Goal: Task Accomplishment & Management: Complete application form

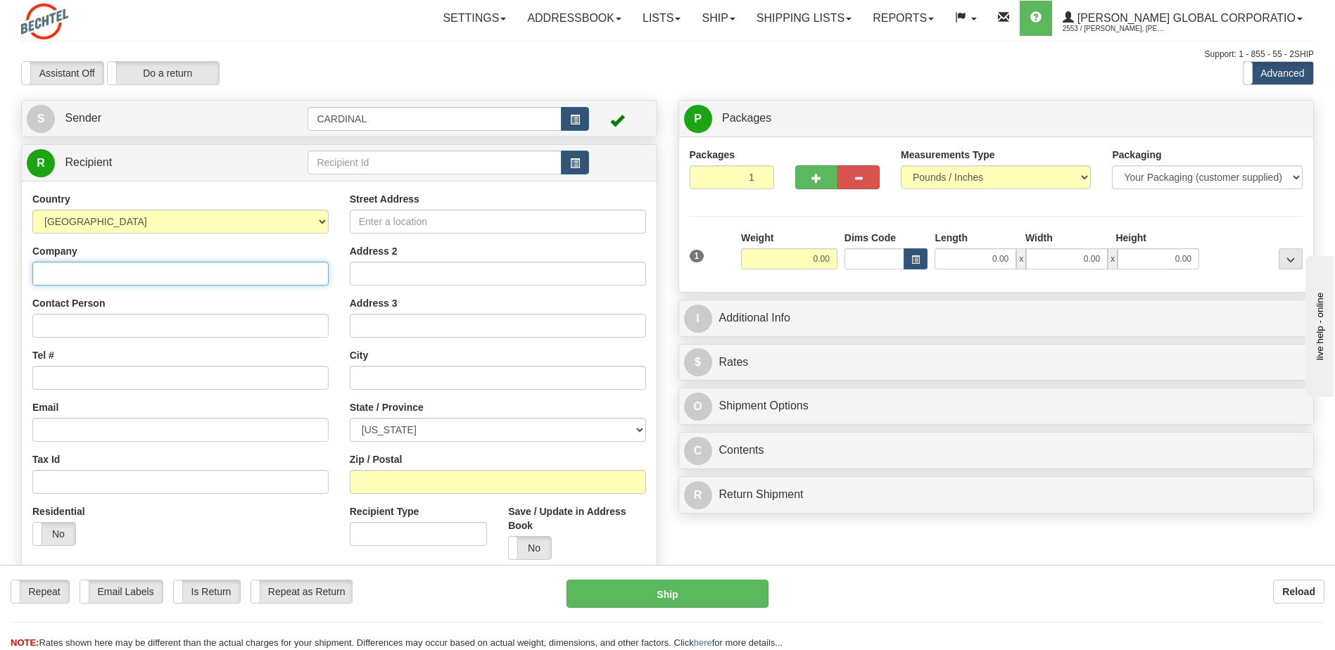
click at [123, 267] on input "Company" at bounding box center [180, 274] width 296 height 24
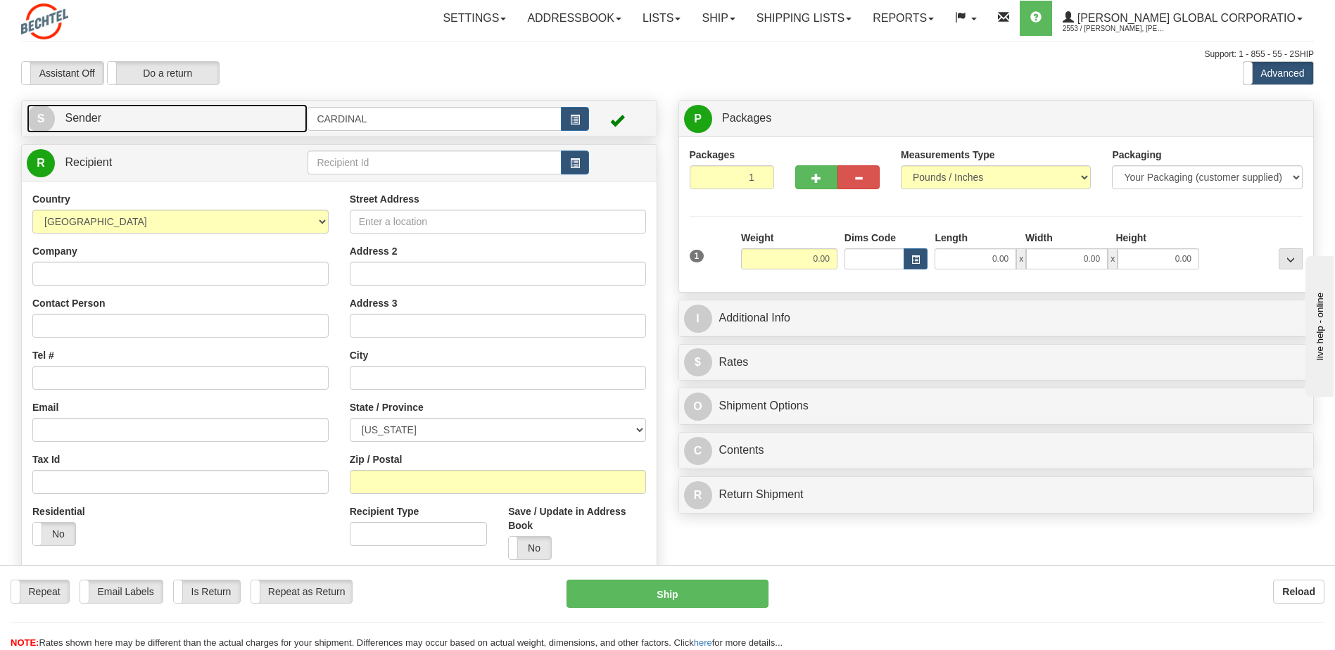
click at [87, 114] on span "Sender" at bounding box center [83, 118] width 37 height 12
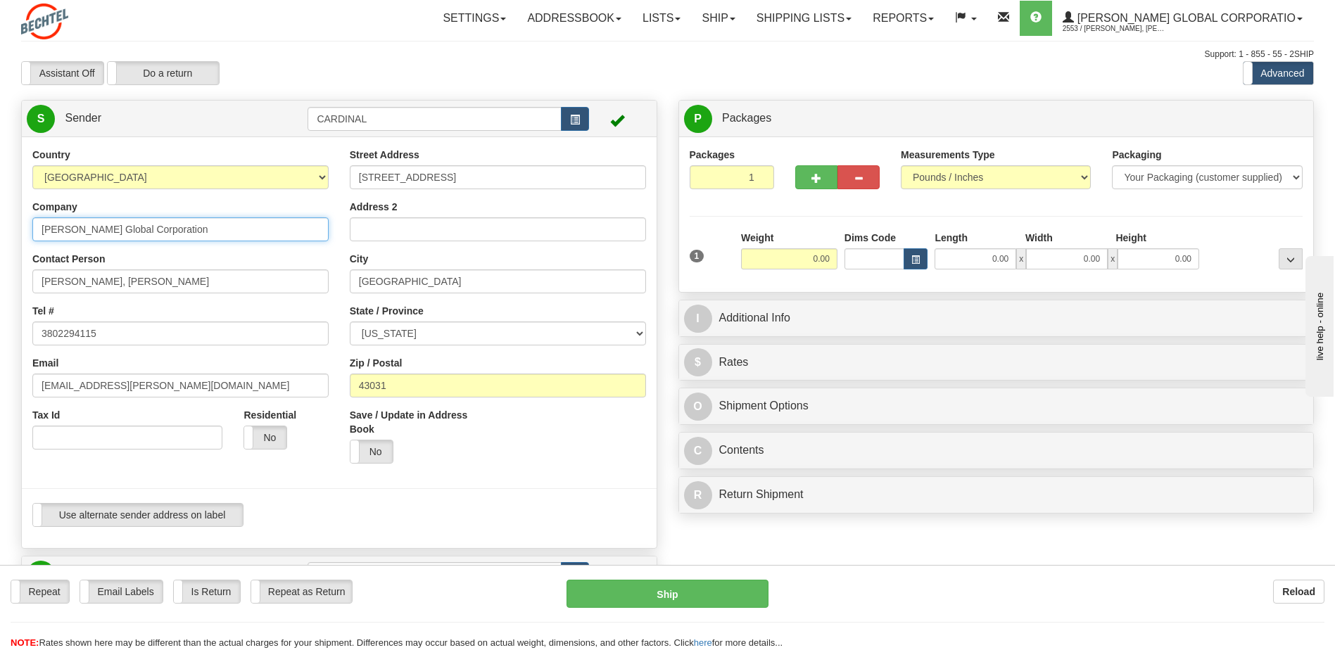
click at [110, 234] on input "[PERSON_NAME] Global Corporation" at bounding box center [180, 229] width 296 height 24
type input "[PERSON_NAME] Corporation"
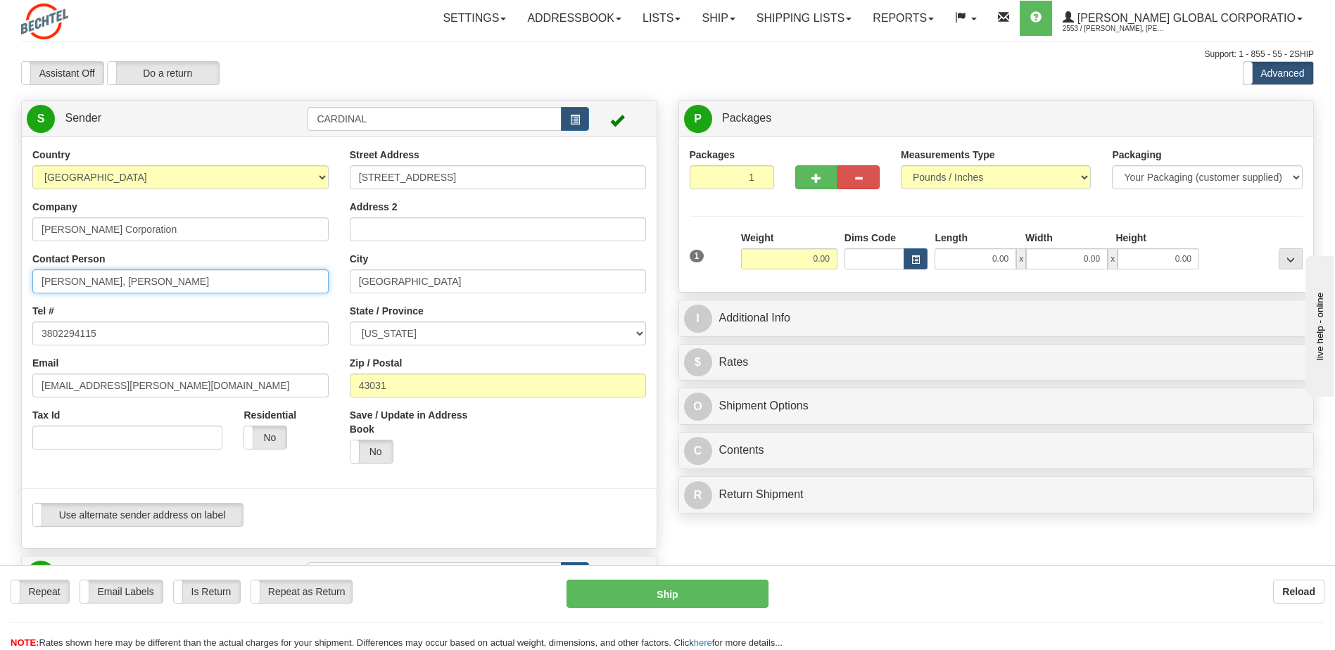
drag, startPoint x: 76, startPoint y: 280, endPoint x: -3, endPoint y: 267, distance: 79.9
click at [0, 267] on html "Training Course Close Toggle navigation Settings Shipping Preferences New Sende…" at bounding box center [667, 325] width 1335 height 650
click at [44, 279] on input "[PERSON_NAME]" at bounding box center [180, 282] width 296 height 24
type input "[PERSON_NAME]"
click at [461, 263] on div "City [GEOGRAPHIC_DATA]" at bounding box center [498, 273] width 296 height 42
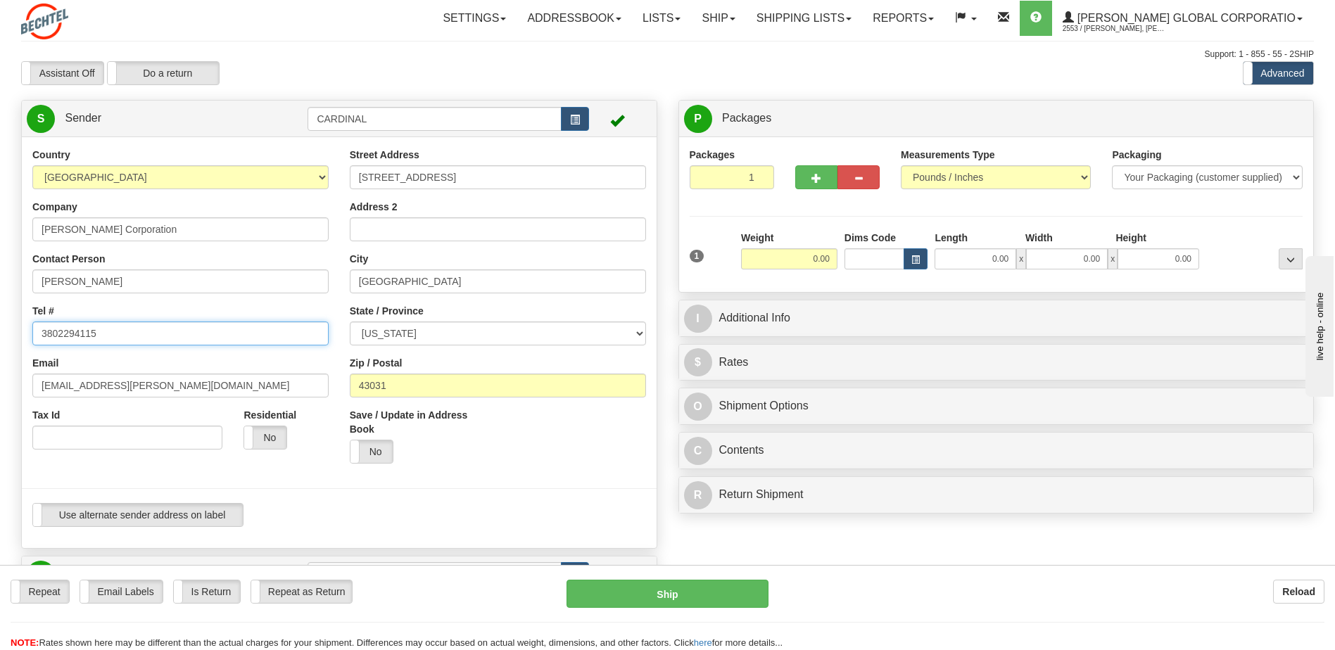
click at [224, 342] on input "3802294115" at bounding box center [180, 334] width 296 height 24
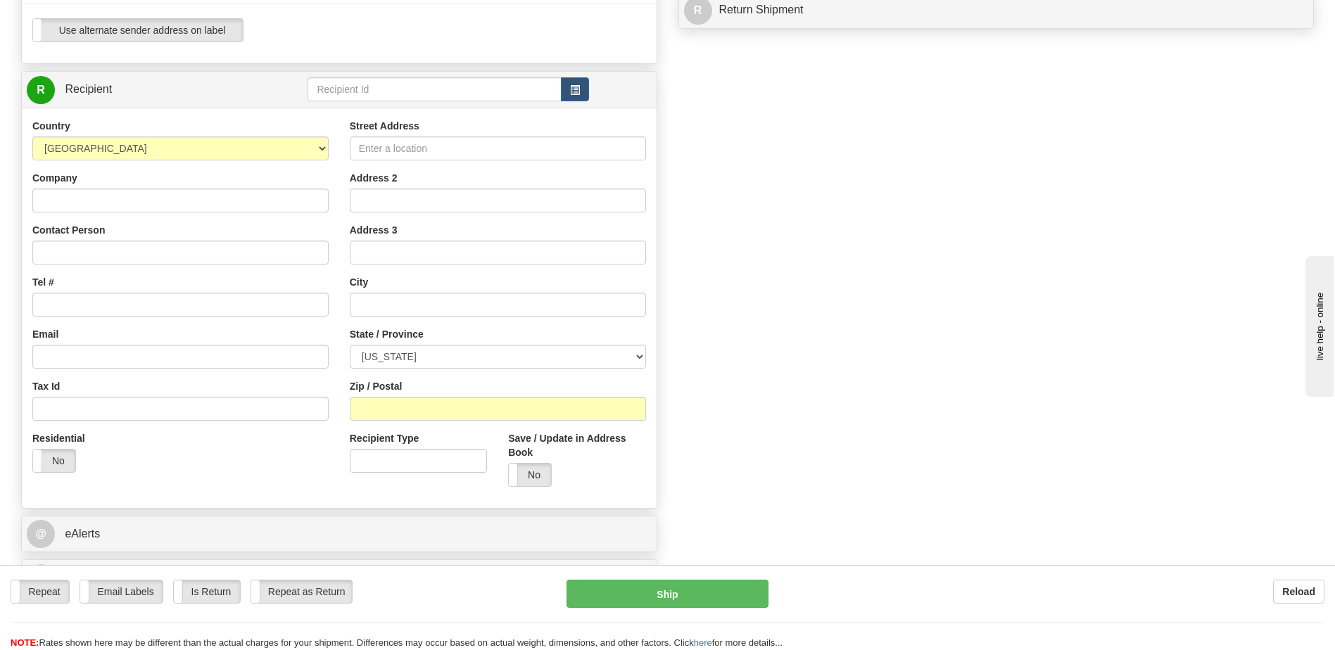
scroll to position [493, 0]
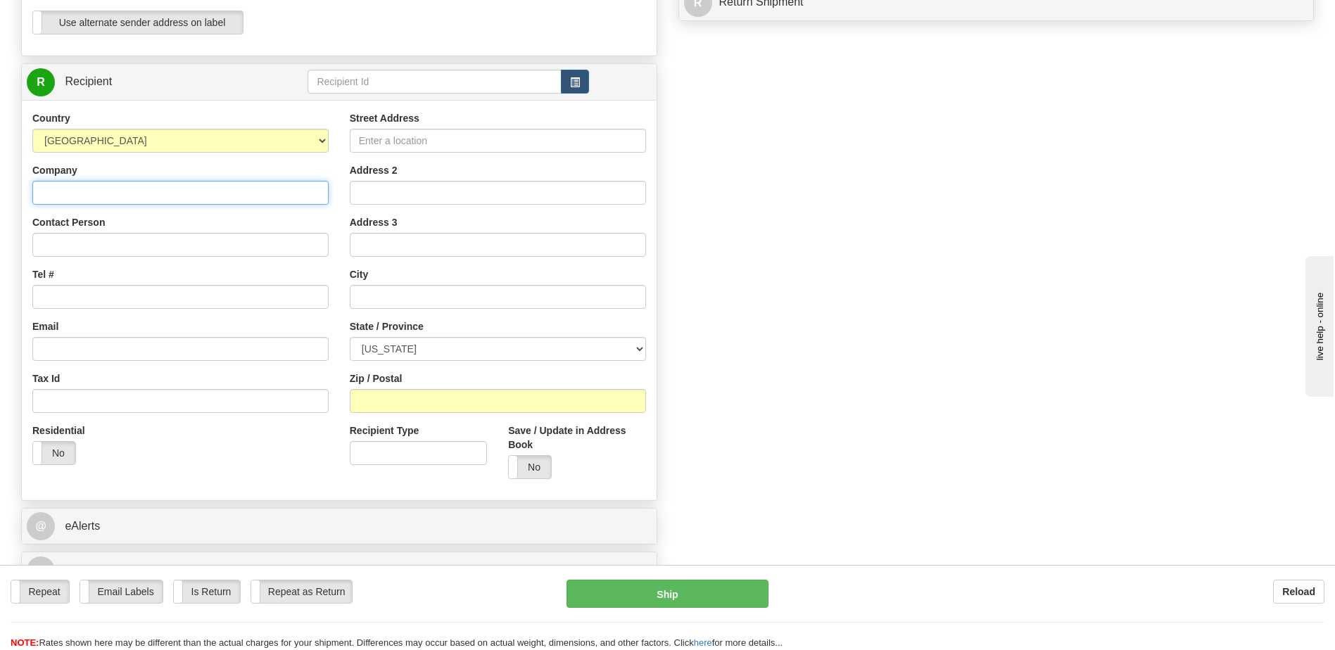
click at [179, 200] on input "Company" at bounding box center [180, 193] width 296 height 24
click at [166, 188] on input "Company" at bounding box center [180, 193] width 296 height 24
type input "V"
click at [312, 193] on input "[PERSON_NAME] Corporation" at bounding box center [180, 193] width 296 height 24
type input "[PERSON_NAME] Corporation"
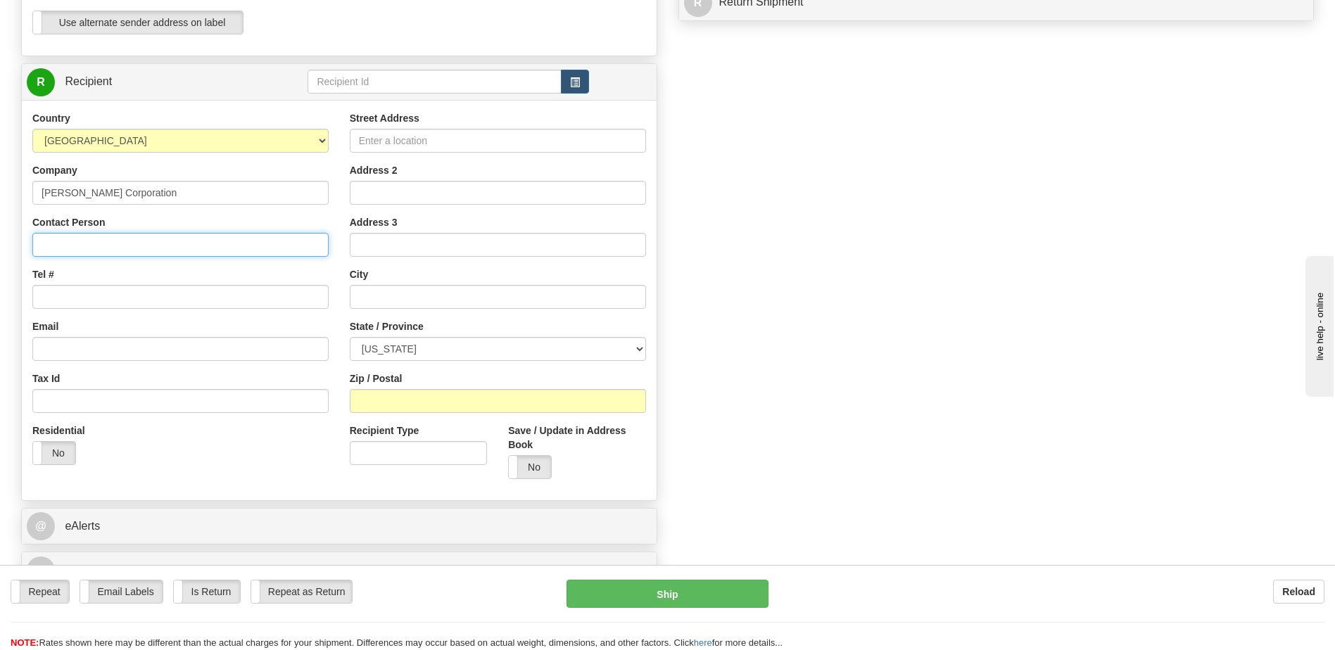
click at [187, 251] on input "Contact Person" at bounding box center [180, 245] width 296 height 24
paste input "[PERSON_NAME]"
drag, startPoint x: 63, startPoint y: 246, endPoint x: 0, endPoint y: 213, distance: 71.4
click at [87, 251] on input "Ashok" at bounding box center [180, 245] width 296 height 24
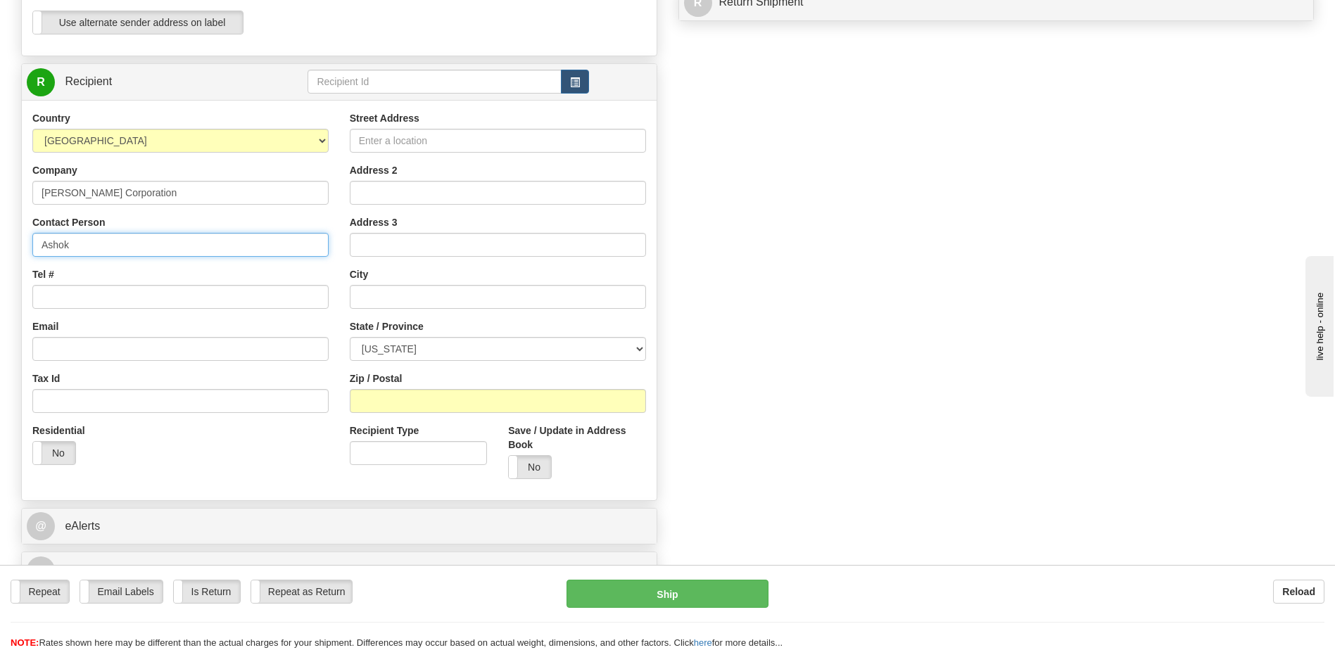
paste input "Nair,"
type input "[PERSON_NAME]"
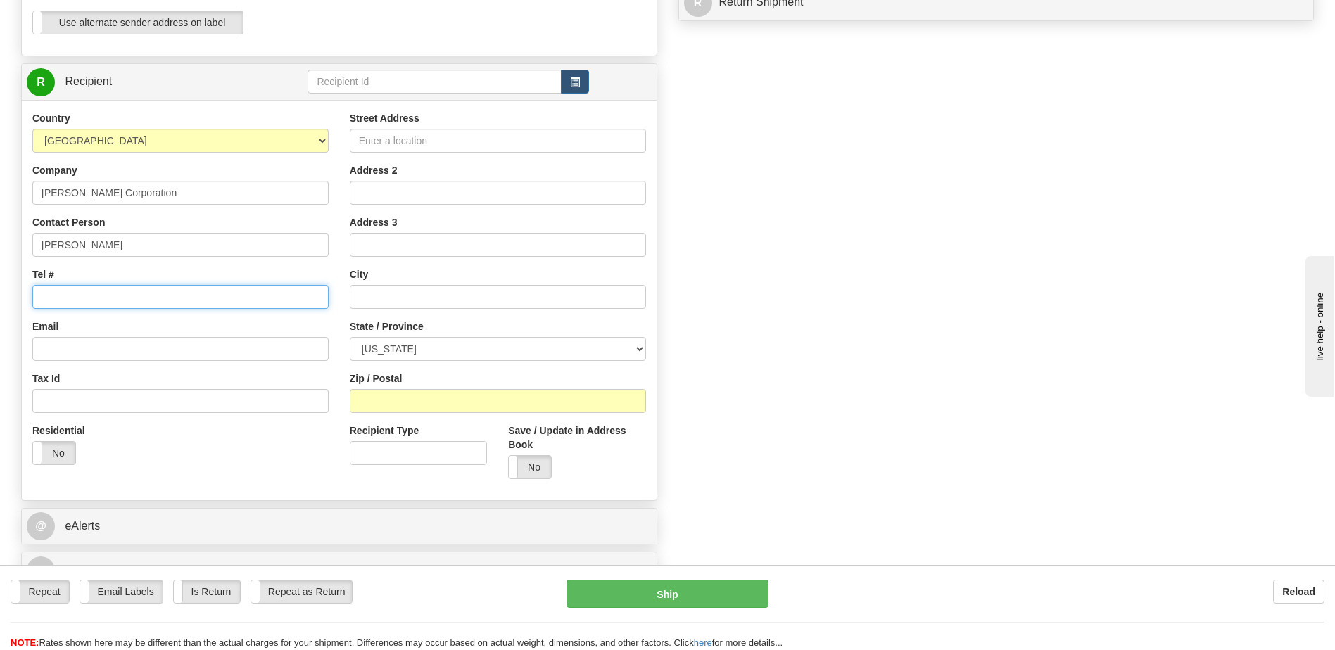
click at [85, 293] on input "Tel #" at bounding box center [180, 297] width 296 height 24
paste input "[PHONE_NUMBER]"
click at [61, 295] on input "[PHONE_NUMBER]" at bounding box center [180, 297] width 296 height 24
click at [78, 293] on input "956697-8750" at bounding box center [180, 297] width 296 height 24
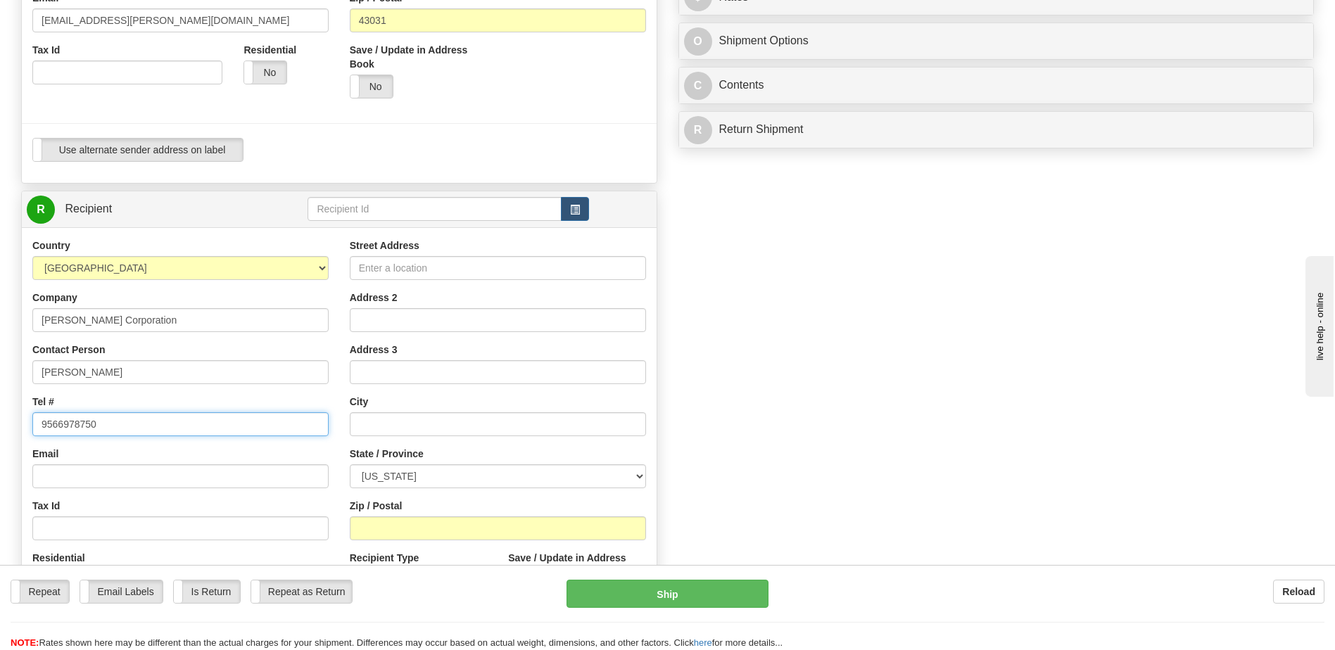
scroll to position [633, 0]
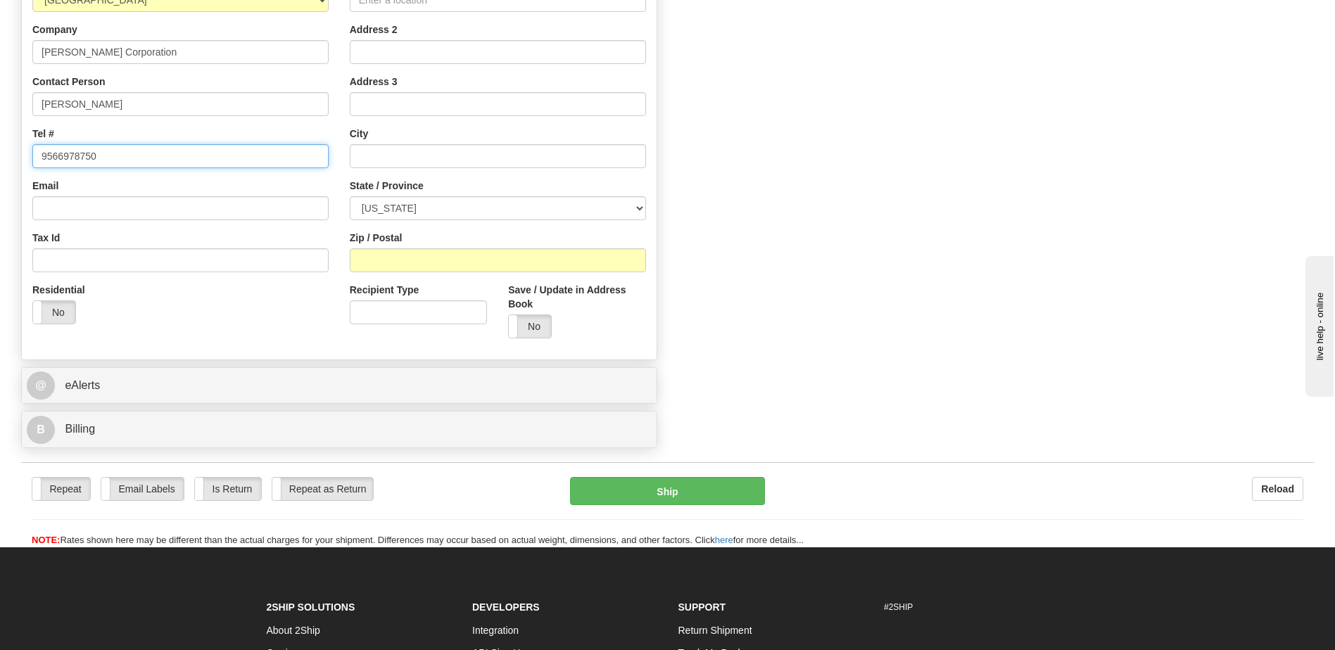
click at [142, 160] on input "9566978750" at bounding box center [180, 156] width 296 height 24
type input "9566978750"
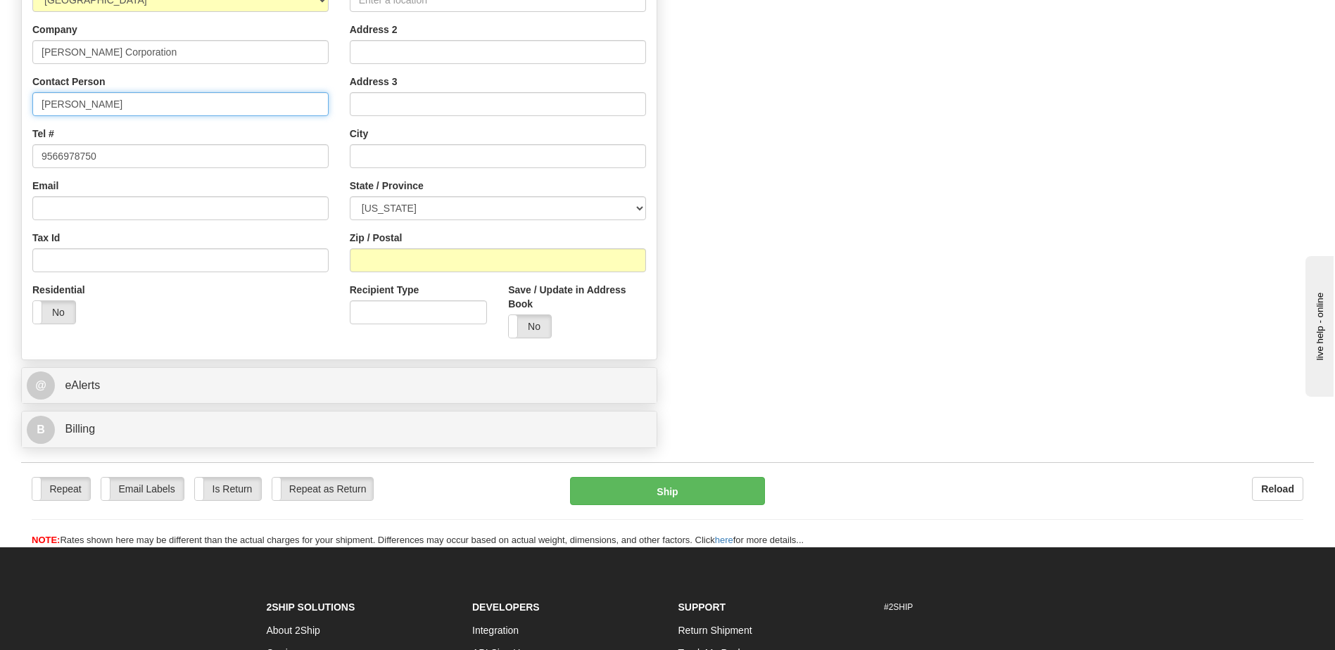
click at [125, 108] on input "[PERSON_NAME]" at bounding box center [180, 104] width 296 height 24
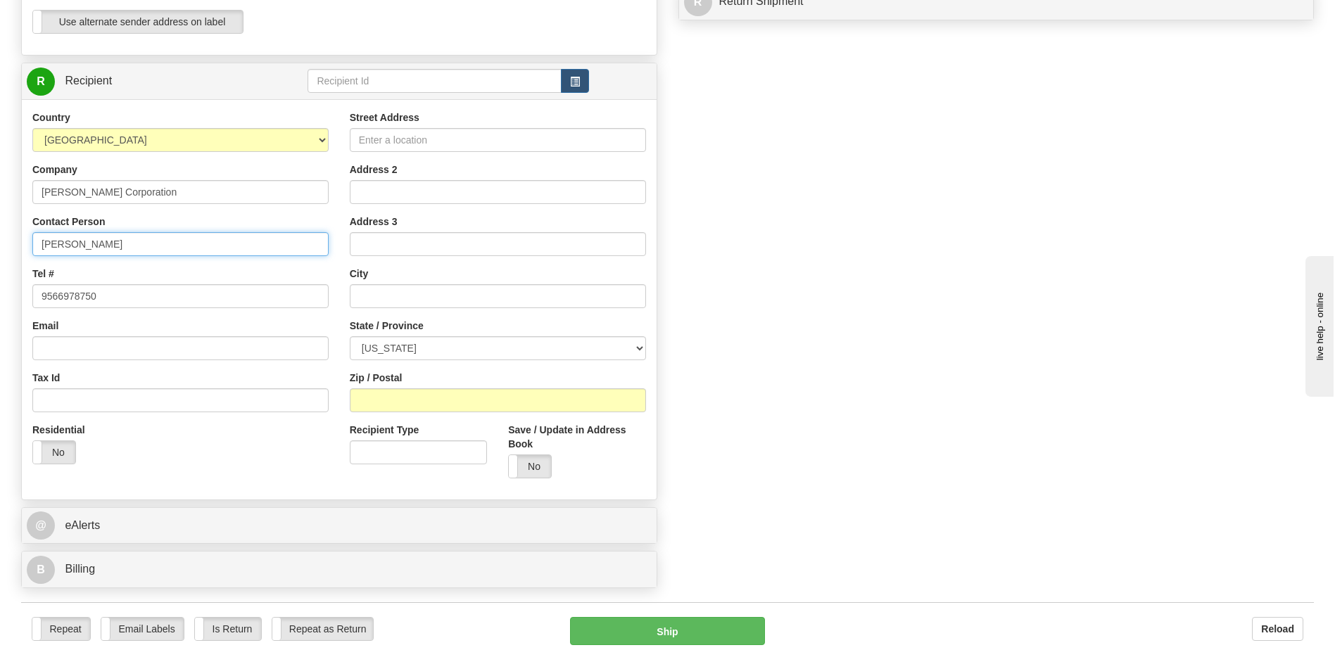
scroll to position [493, 0]
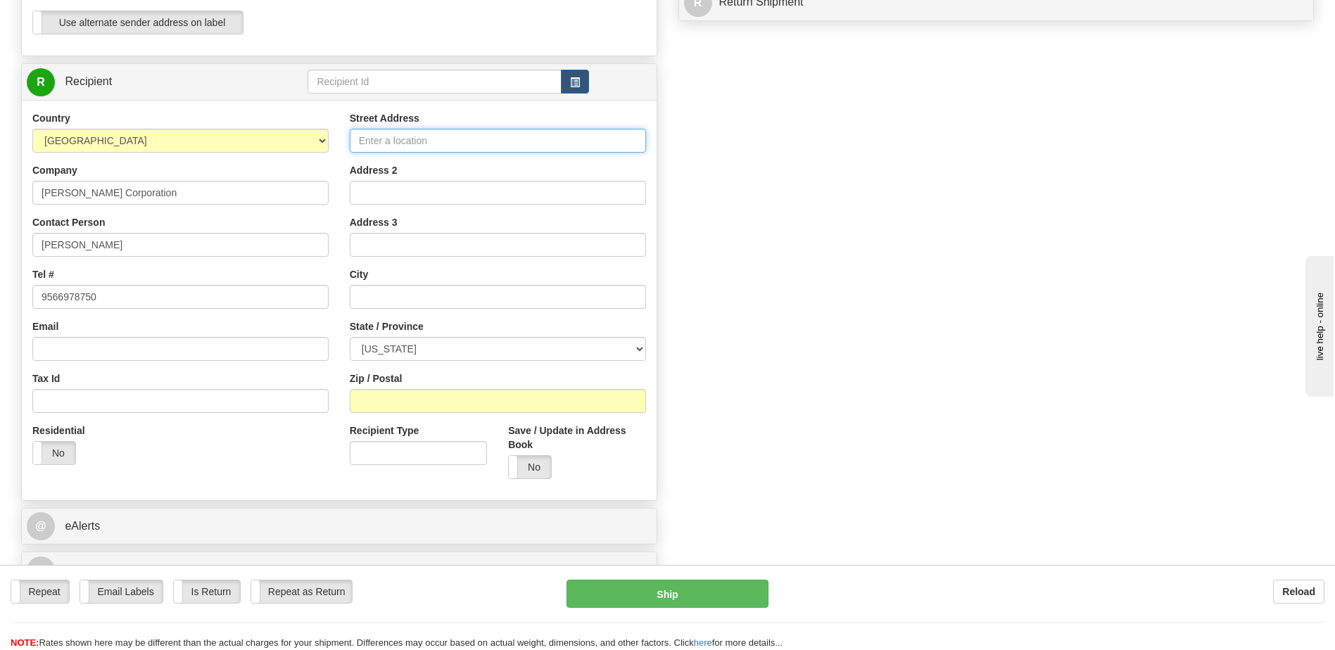
click at [392, 141] on input "Street Address" at bounding box center [498, 141] width 296 height 24
paste input "[STREET_ADDRESS]"
type input "[STREET_ADDRESS]"
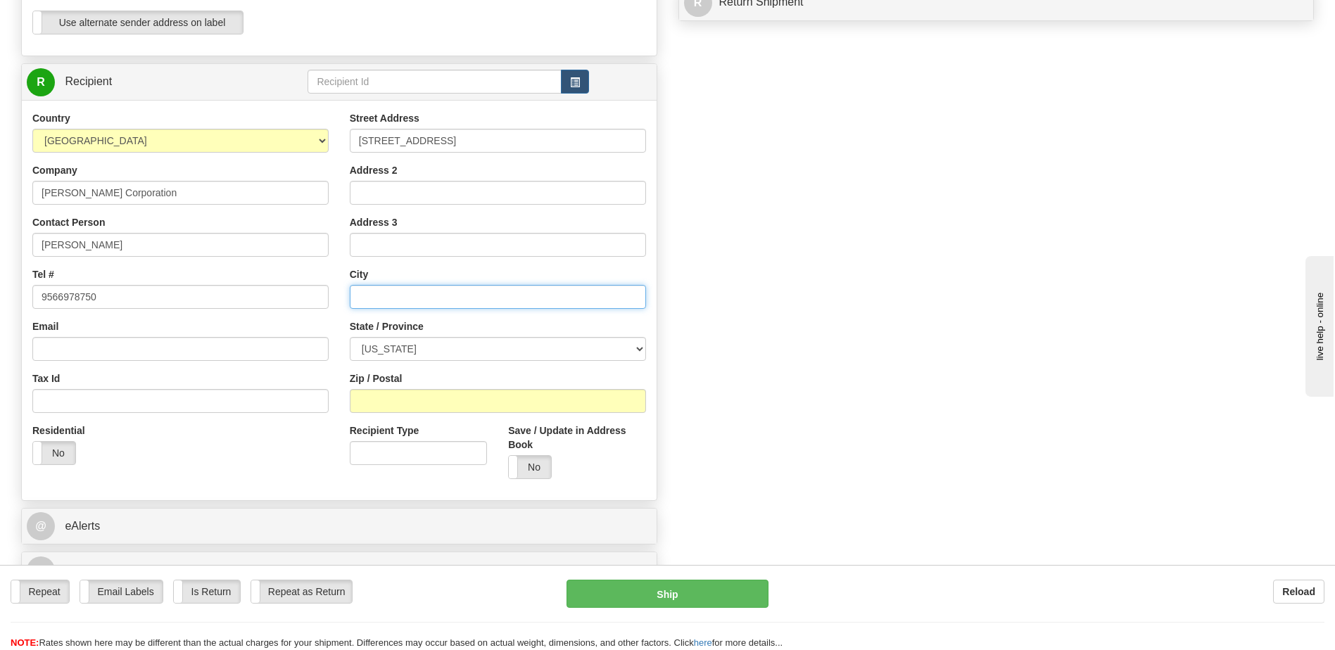
click at [434, 299] on input "text" at bounding box center [498, 297] width 296 height 24
paste input "[GEOGRAPHIC_DATA][PERSON_NAME]"
type input "[GEOGRAPHIC_DATA][PERSON_NAME]"
click at [411, 352] on select "[US_STATE] [US_STATE] [US_STATE] [US_STATE] Armed Forces America Armed Forces E…" at bounding box center [498, 349] width 296 height 24
select select "[GEOGRAPHIC_DATA]"
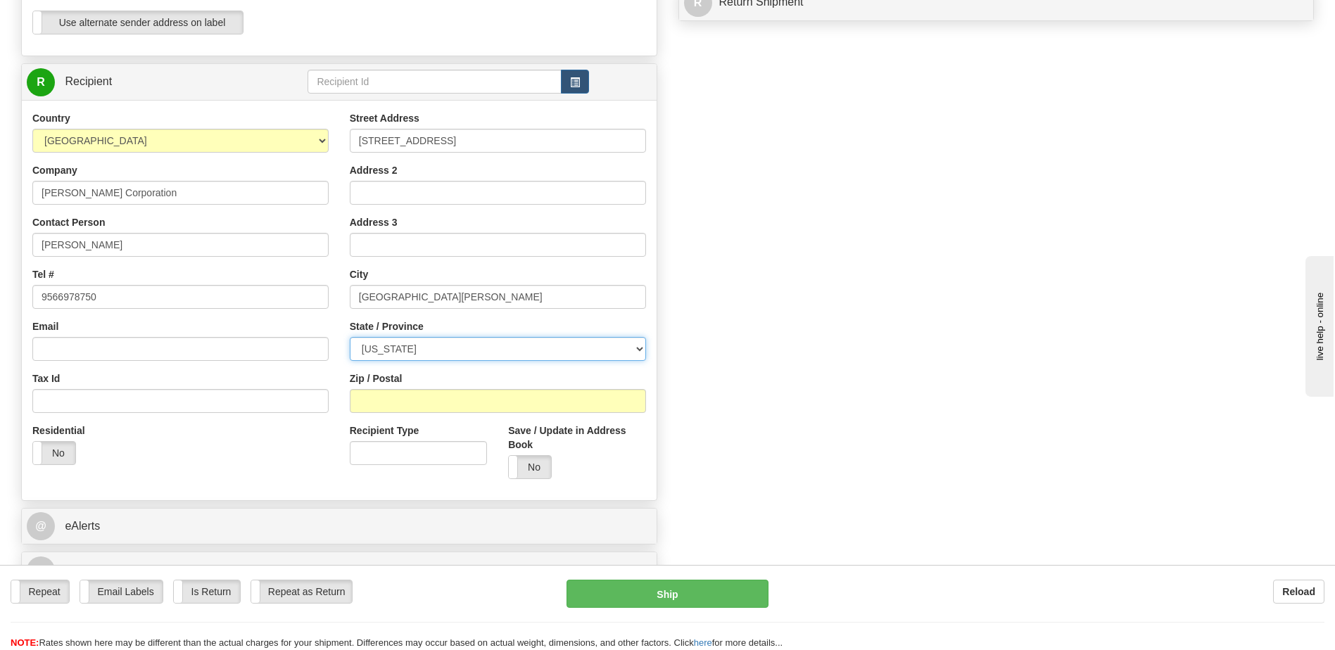
click at [350, 337] on select "[US_STATE] [US_STATE] [US_STATE] [US_STATE] Armed Forces America Armed Forces E…" at bounding box center [498, 349] width 296 height 24
click at [483, 403] on input "Zip / Postal" at bounding box center [498, 401] width 296 height 24
paste input "78578"
type input "78578"
click at [804, 365] on div "Create a label for the return Create Pickup Without Label S" at bounding box center [668, 101] width 1314 height 989
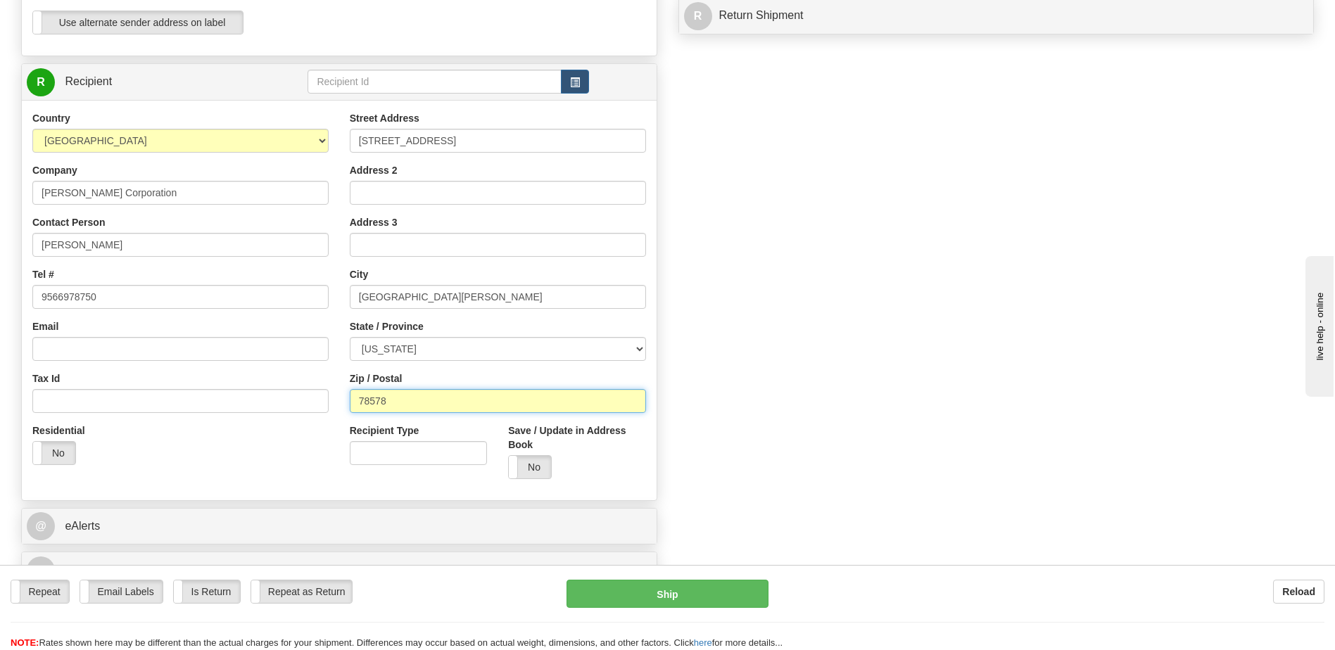
click at [568, 411] on input "78578" at bounding box center [498, 401] width 296 height 24
click at [138, 350] on input "Email" at bounding box center [180, 349] width 296 height 24
paste input "[EMAIL_ADDRESS][PERSON_NAME][DOMAIN_NAME]"
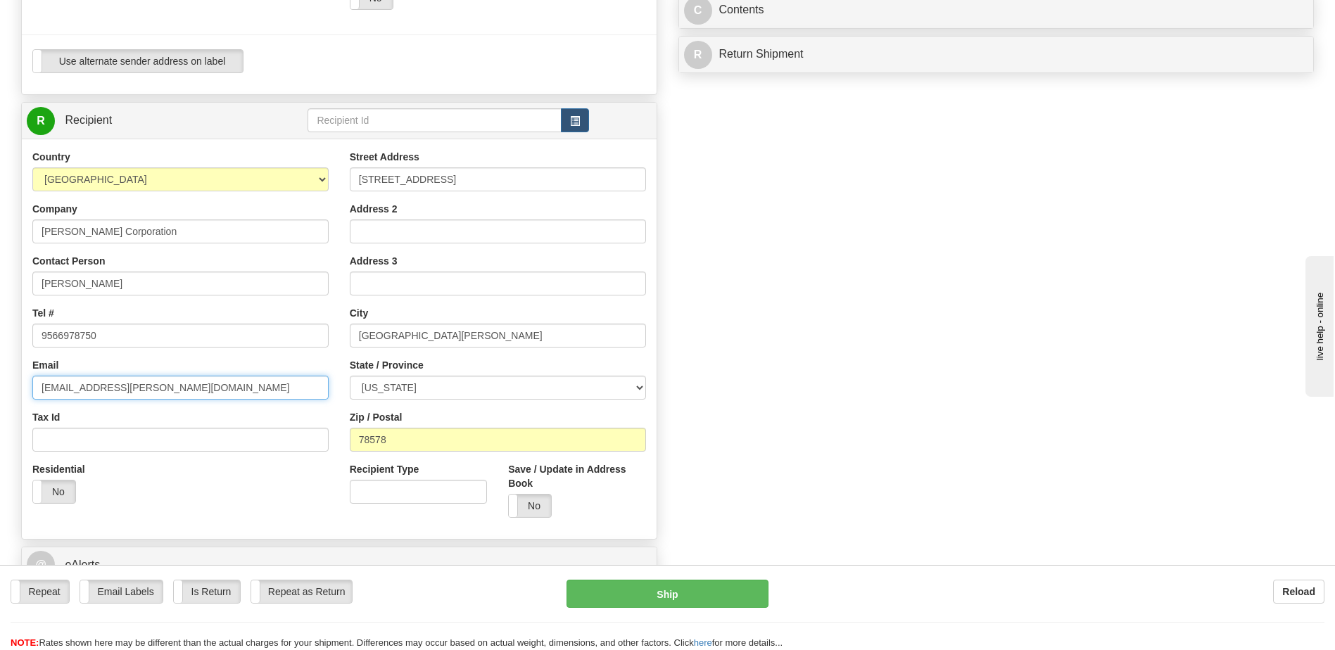
scroll to position [422, 0]
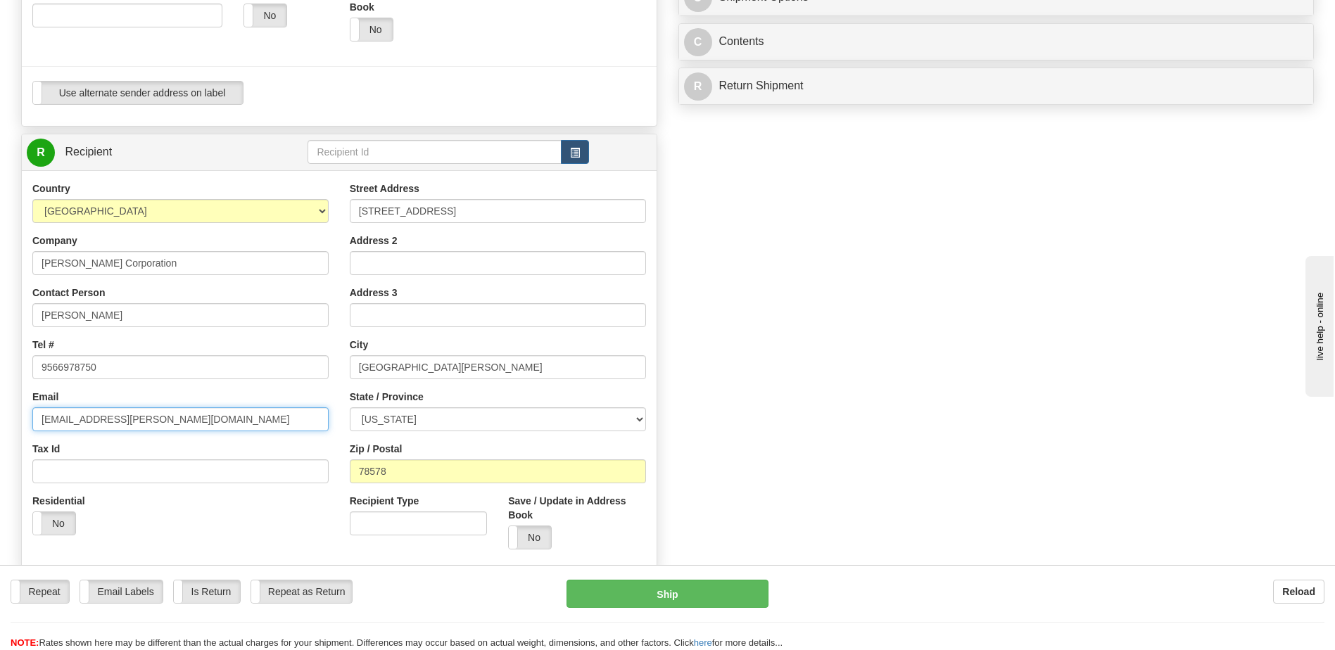
type input "[EMAIL_ADDRESS][PERSON_NAME][DOMAIN_NAME]"
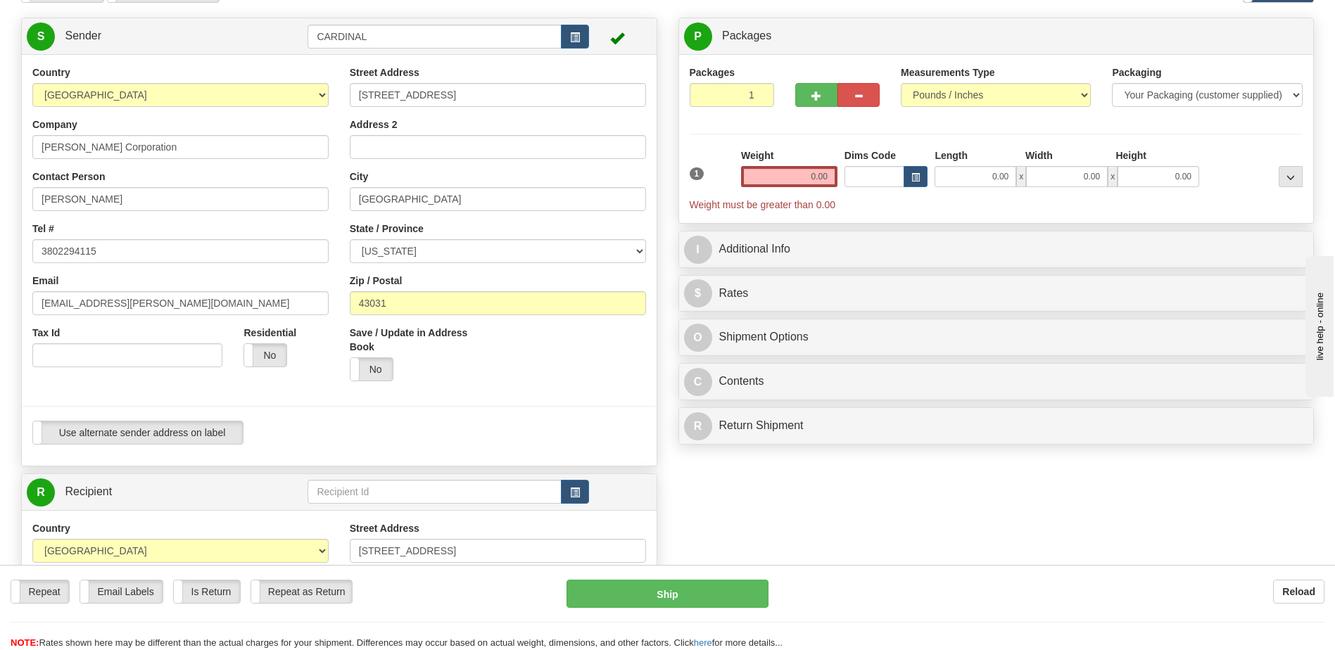
scroll to position [211, 0]
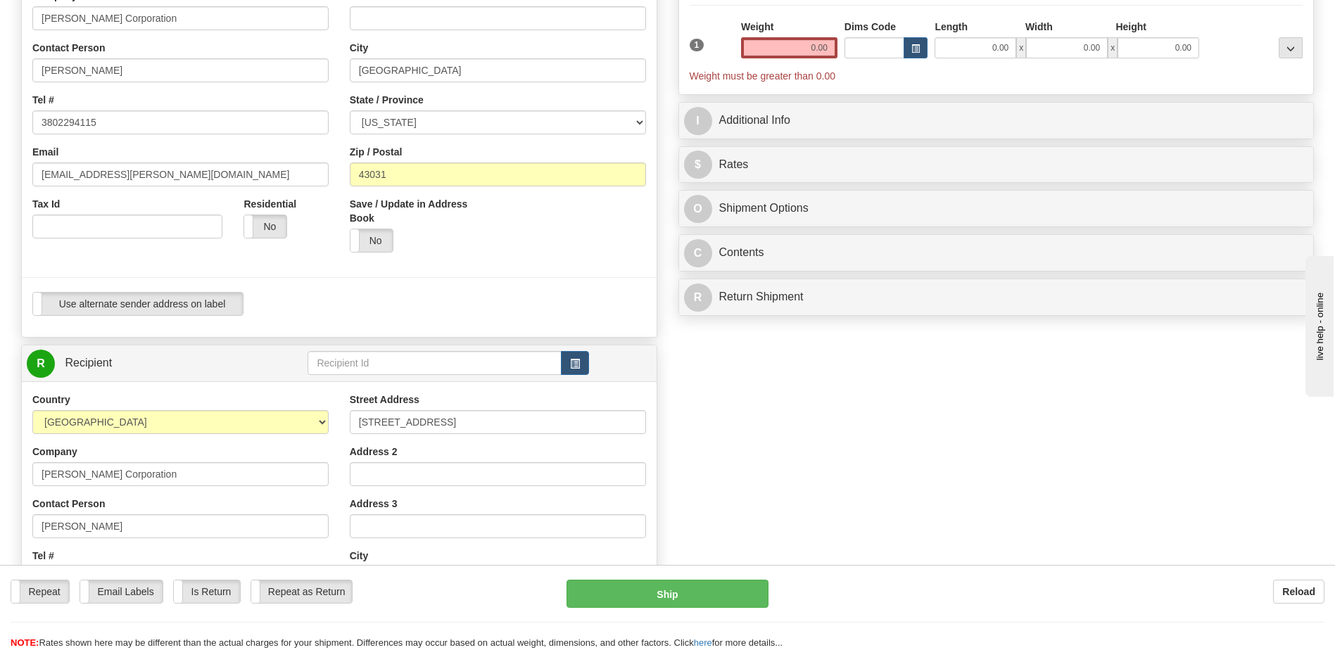
click at [789, 80] on span "Weight must be greater than 0.00" at bounding box center [763, 75] width 146 height 11
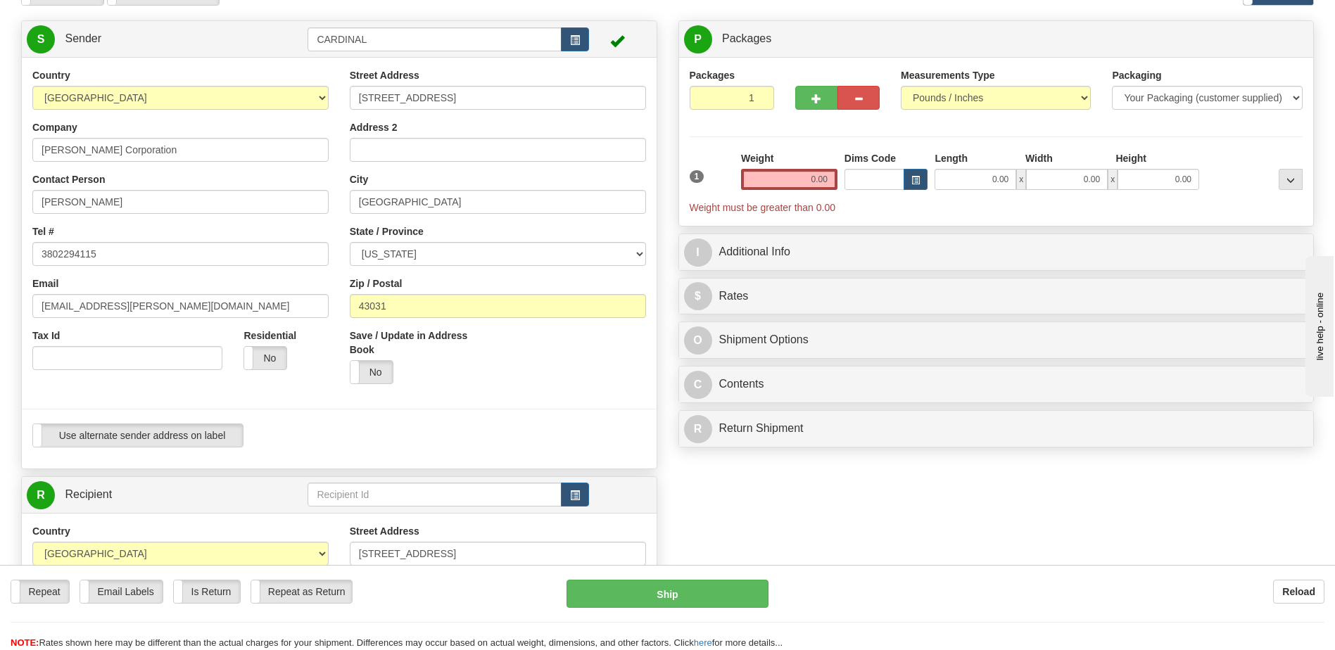
scroll to position [70, 0]
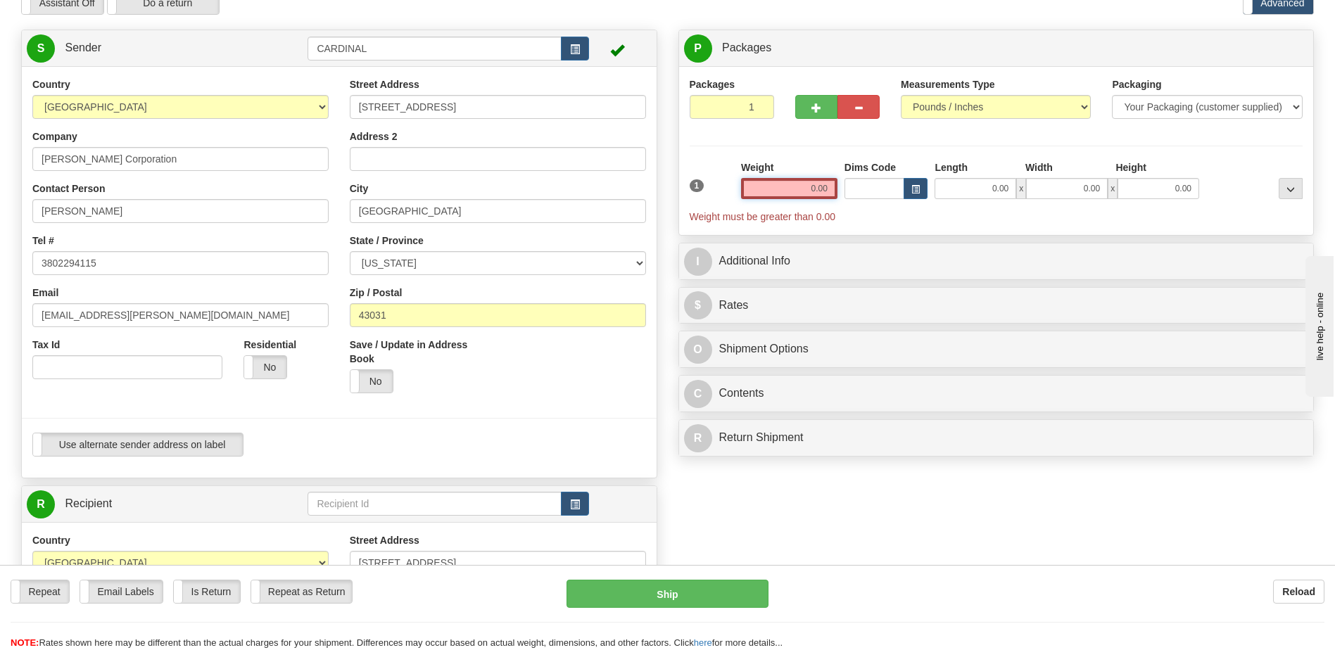
click at [808, 193] on input "0.00" at bounding box center [789, 188] width 96 height 21
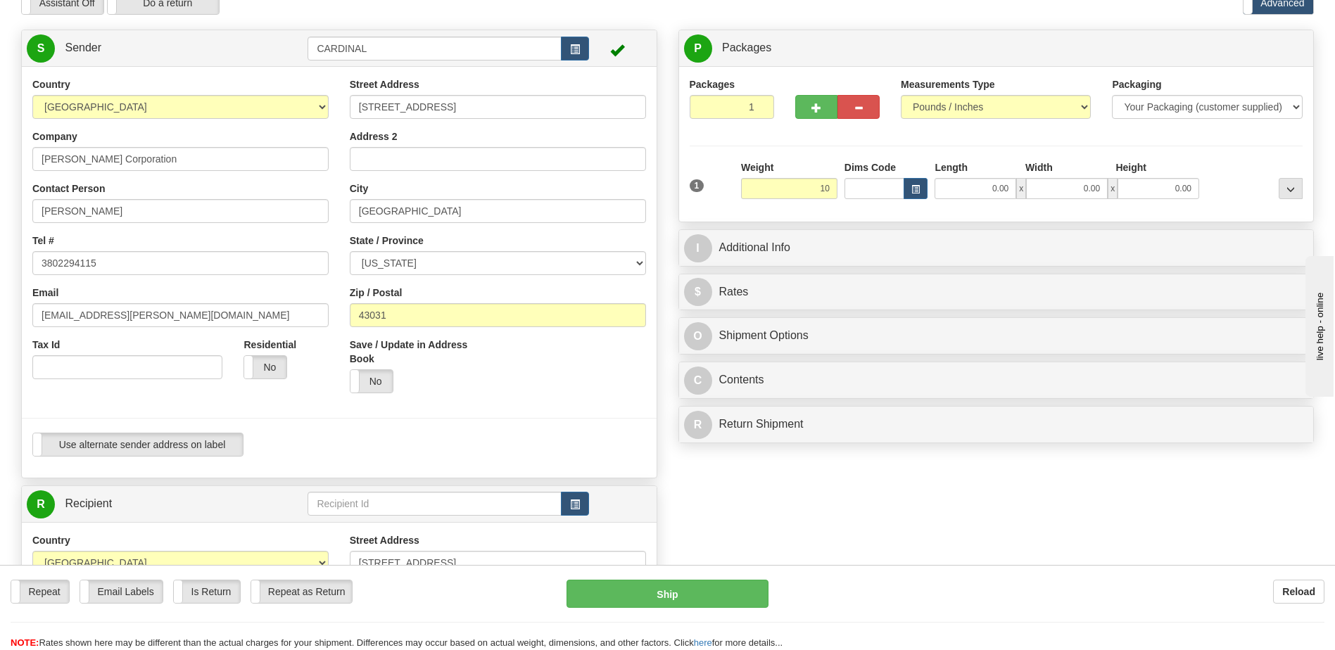
type input "10.00"
click at [957, 218] on div "Packages 1 1 Measurements Type" at bounding box center [996, 144] width 635 height 156
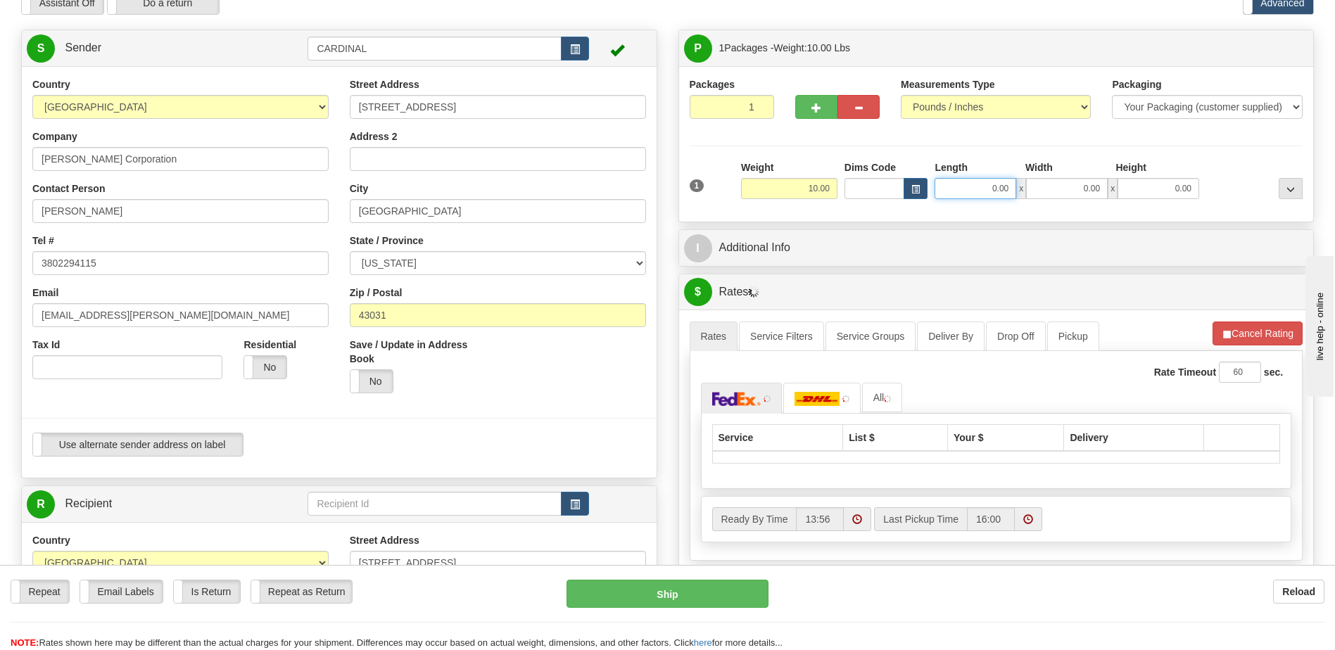
click at [994, 193] on input "0.00" at bounding box center [975, 188] width 82 height 21
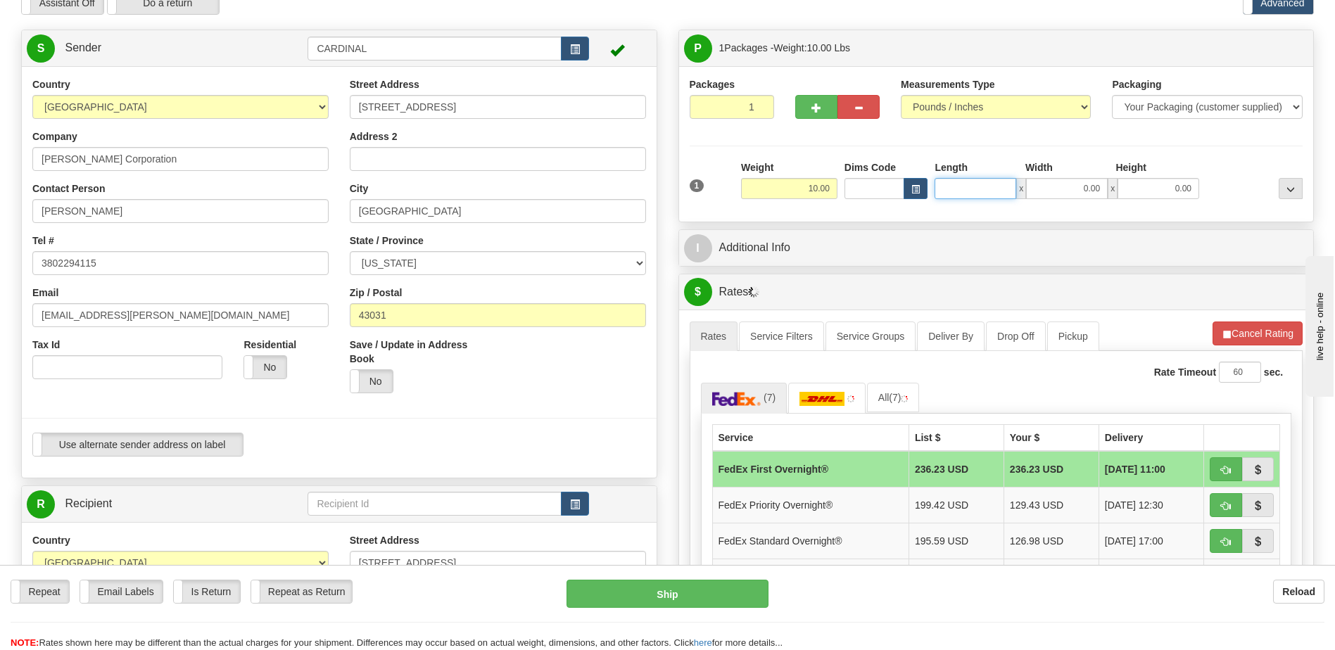
click at [994, 193] on input "Length" at bounding box center [975, 188] width 82 height 21
type input "16.00"
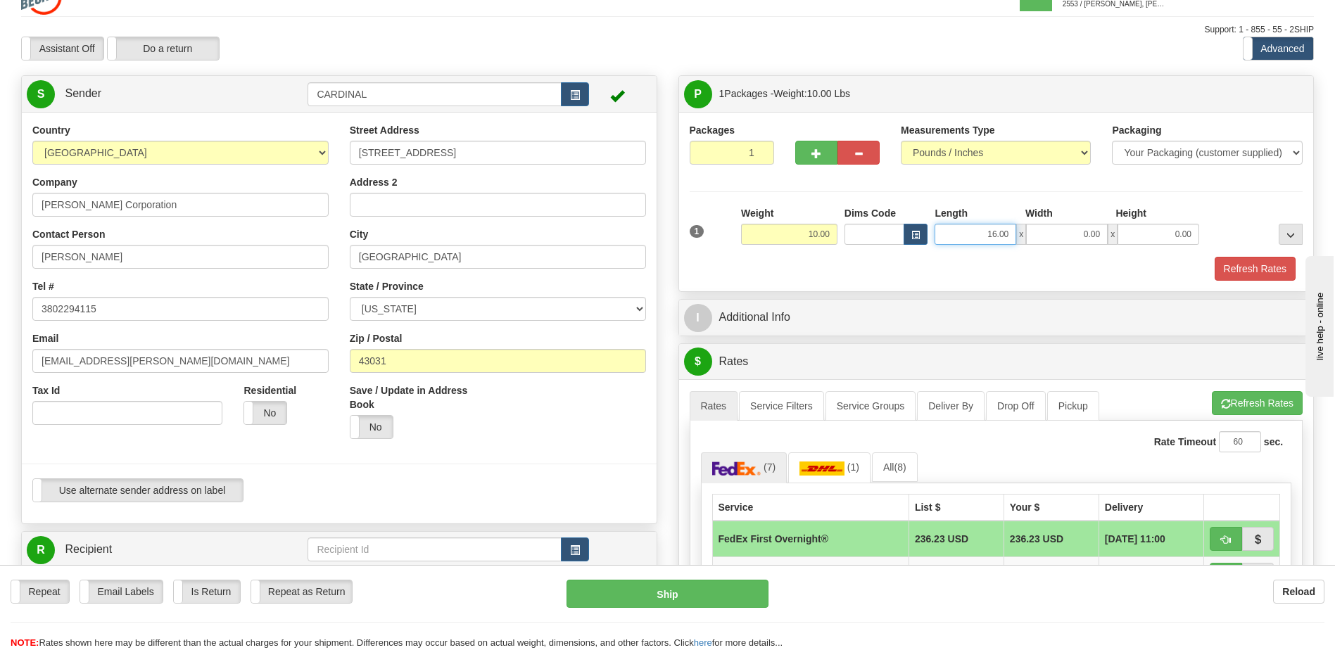
scroll to position [0, 0]
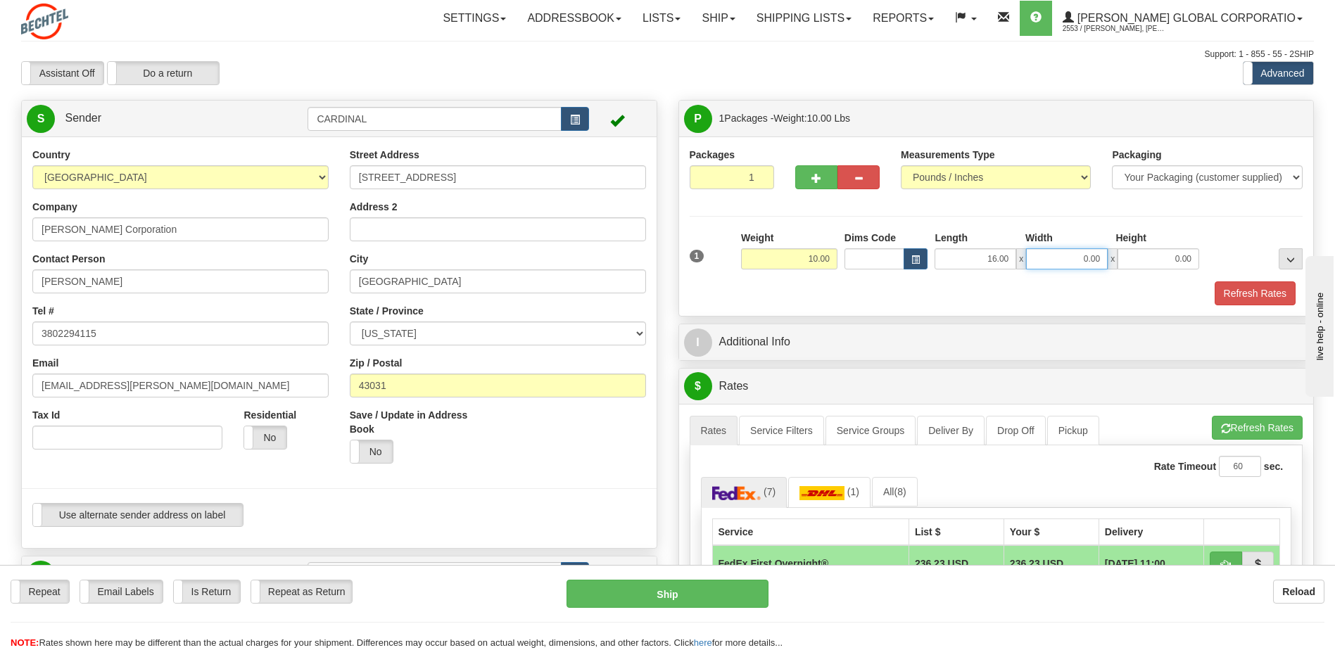
click at [1086, 264] on input "0.00" at bounding box center [1067, 258] width 82 height 21
click at [1086, 264] on input "Width" at bounding box center [1067, 258] width 82 height 21
type input "14.00"
click at [1170, 260] on input "0.00" at bounding box center [1158, 258] width 82 height 21
click at [1170, 260] on input "Height" at bounding box center [1158, 258] width 82 height 21
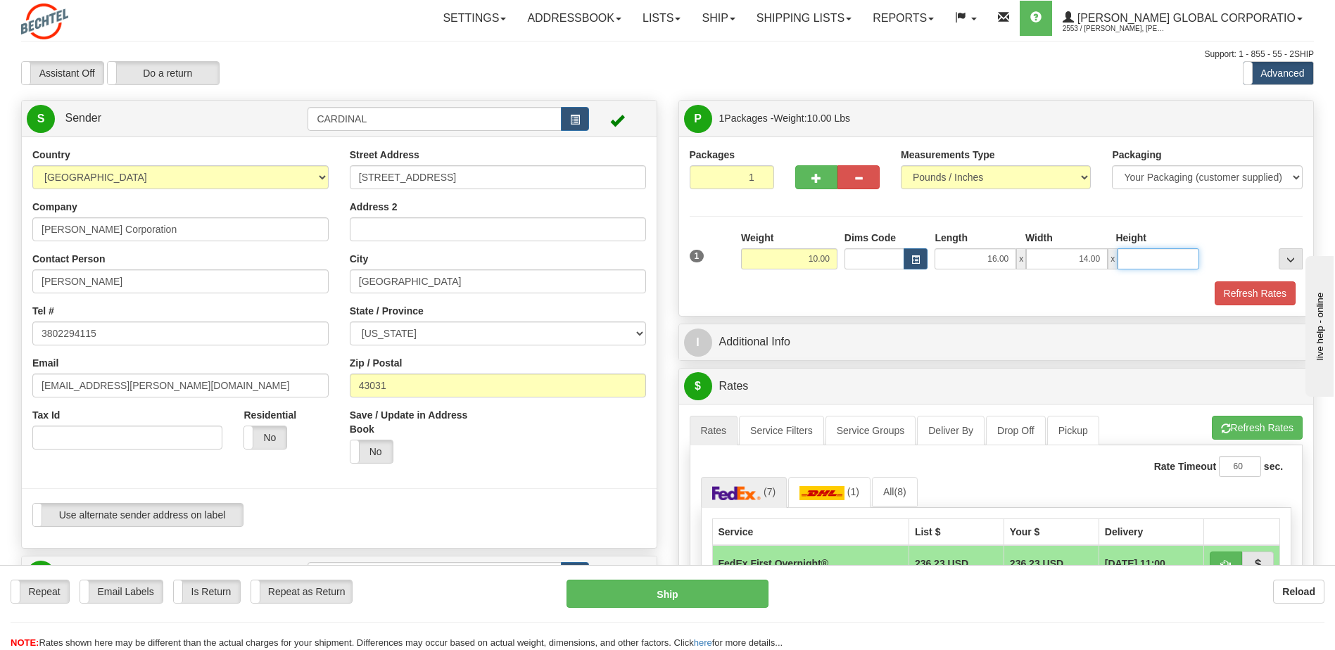
type input "3.00"
click at [939, 324] on div "I Additional Info" at bounding box center [996, 342] width 636 height 37
click at [908, 300] on div "Refresh Rates" at bounding box center [996, 293] width 621 height 24
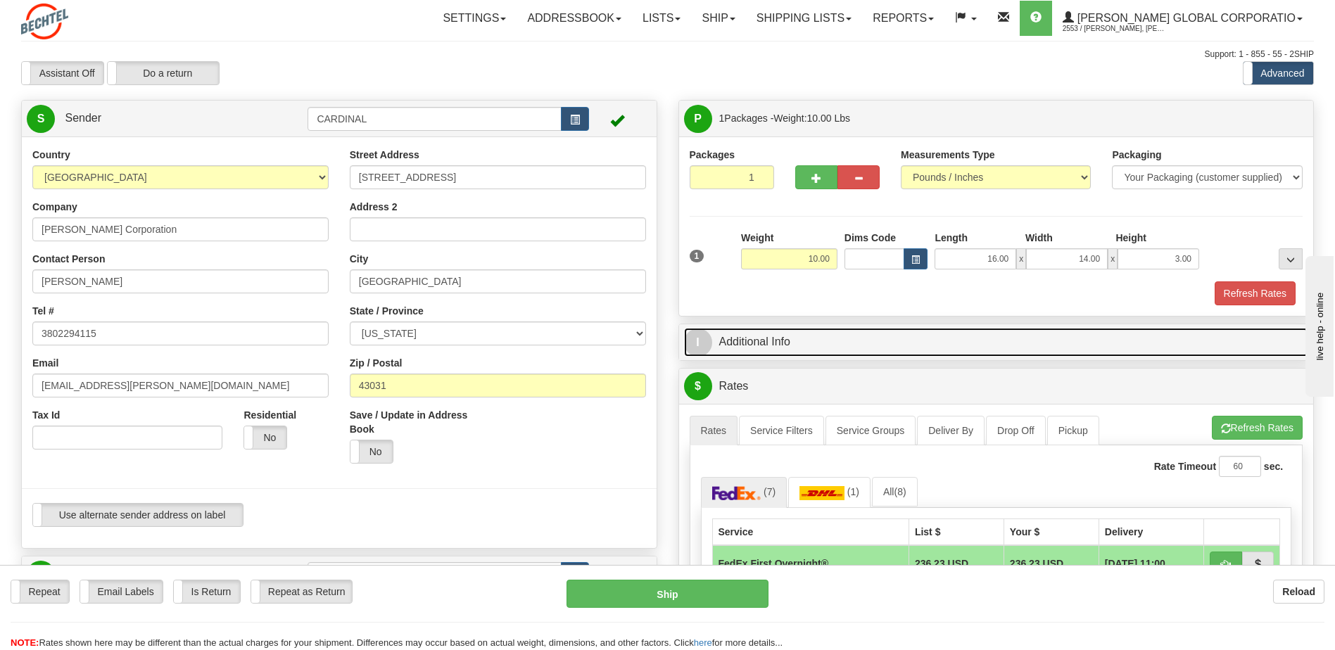
click at [827, 349] on link "I Additional Info" at bounding box center [996, 342] width 625 height 29
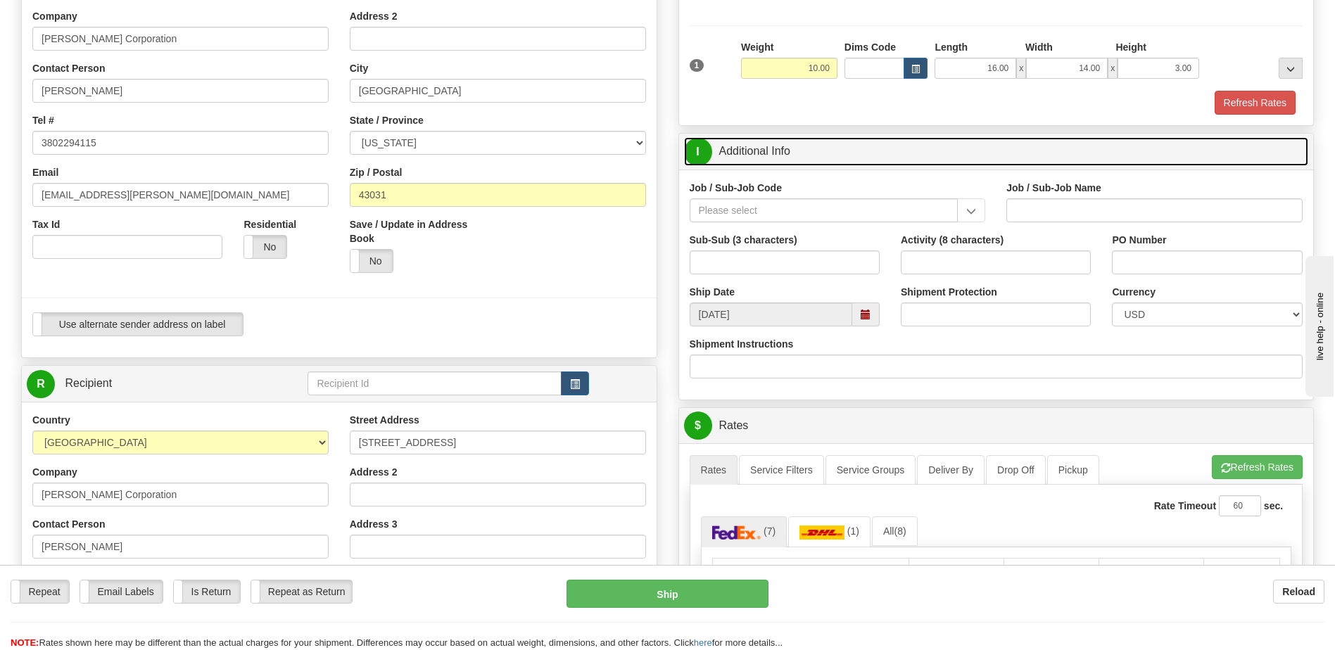
scroll to position [211, 0]
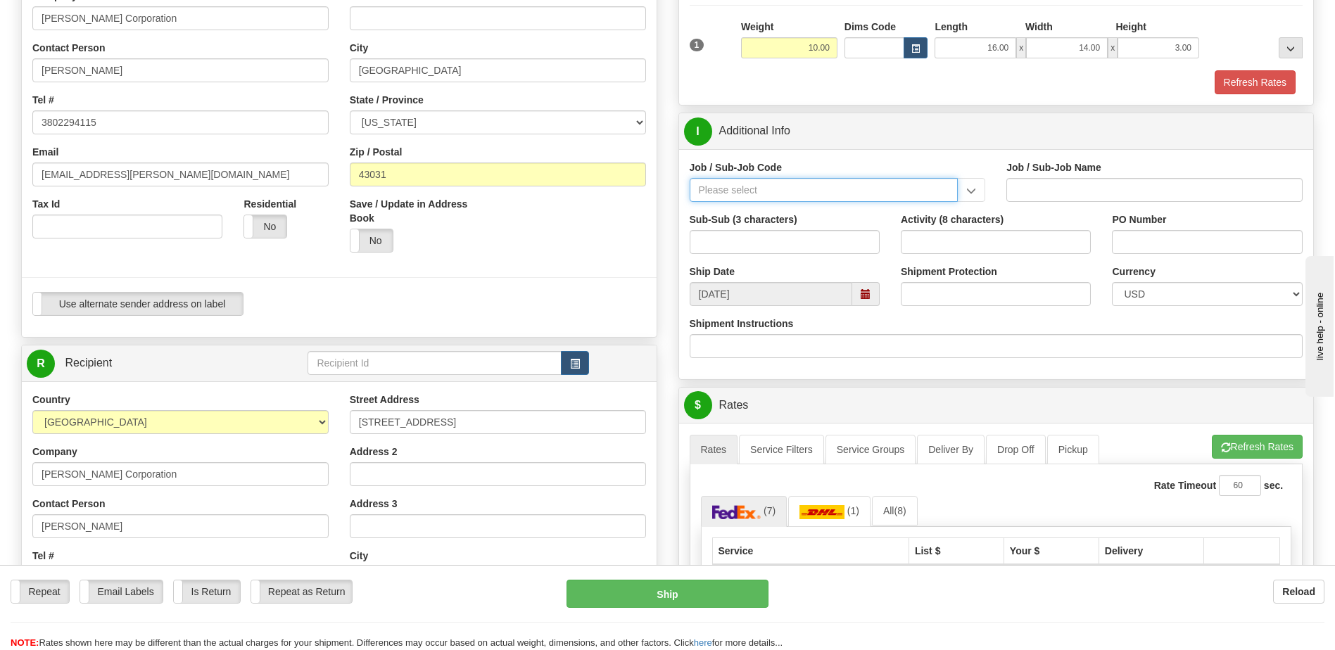
click at [811, 201] on input "Job / Sub-Job Code" at bounding box center [824, 190] width 269 height 24
paste input "26251-510"
type input "26251-510"
click at [808, 208] on div "26251-510" at bounding box center [820, 211] width 255 height 15
type input "RIO GRANDE LNG TRAINS 1 & 2 - FNM LABOR AND [GEOGRAPHIC_DATA]"
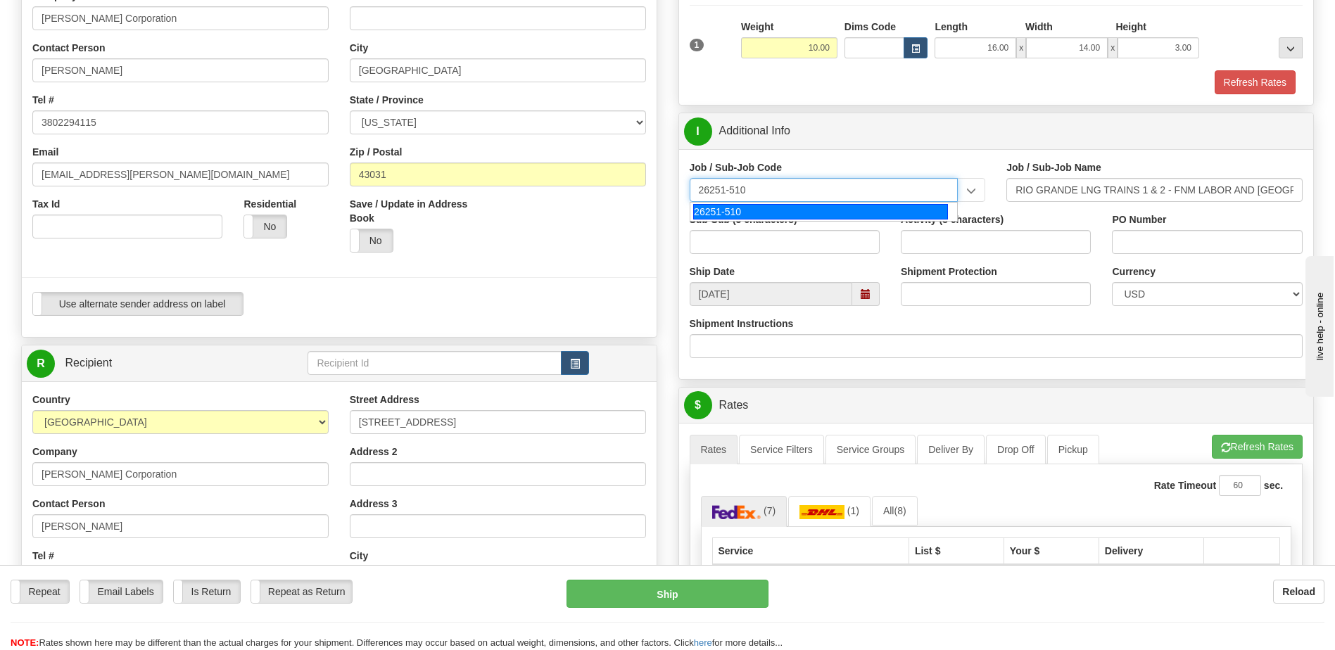
type input "26251-510"
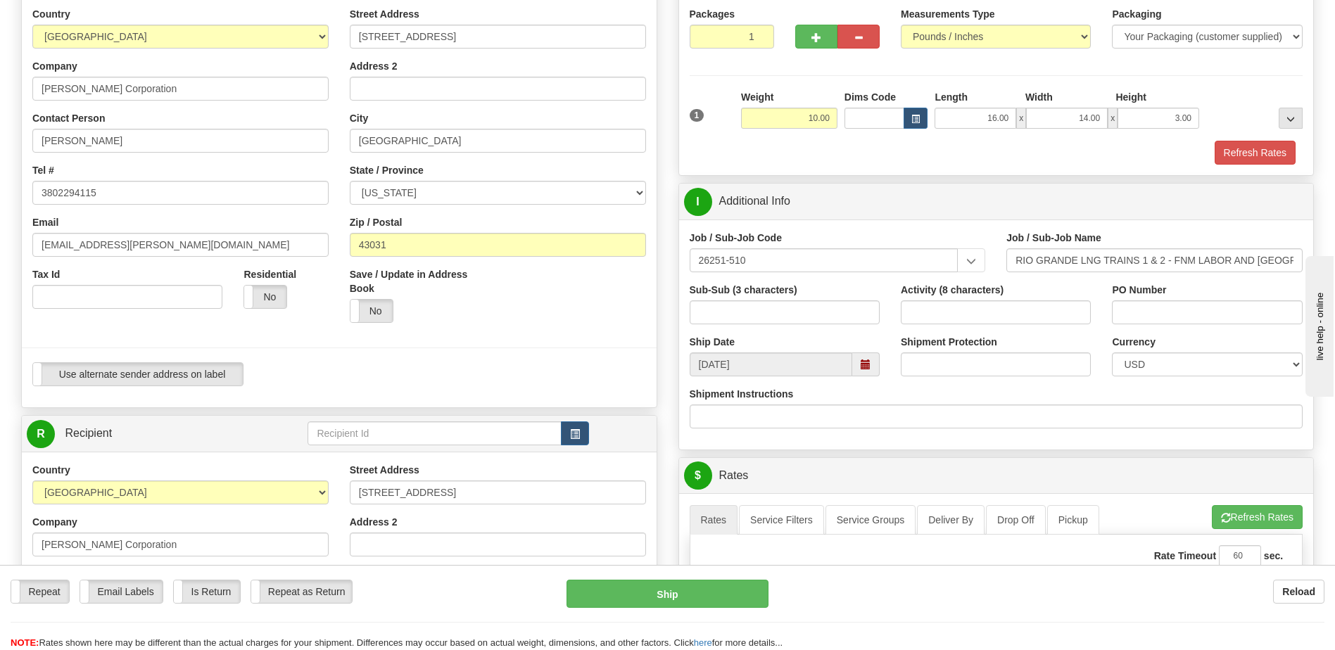
scroll to position [0, 0]
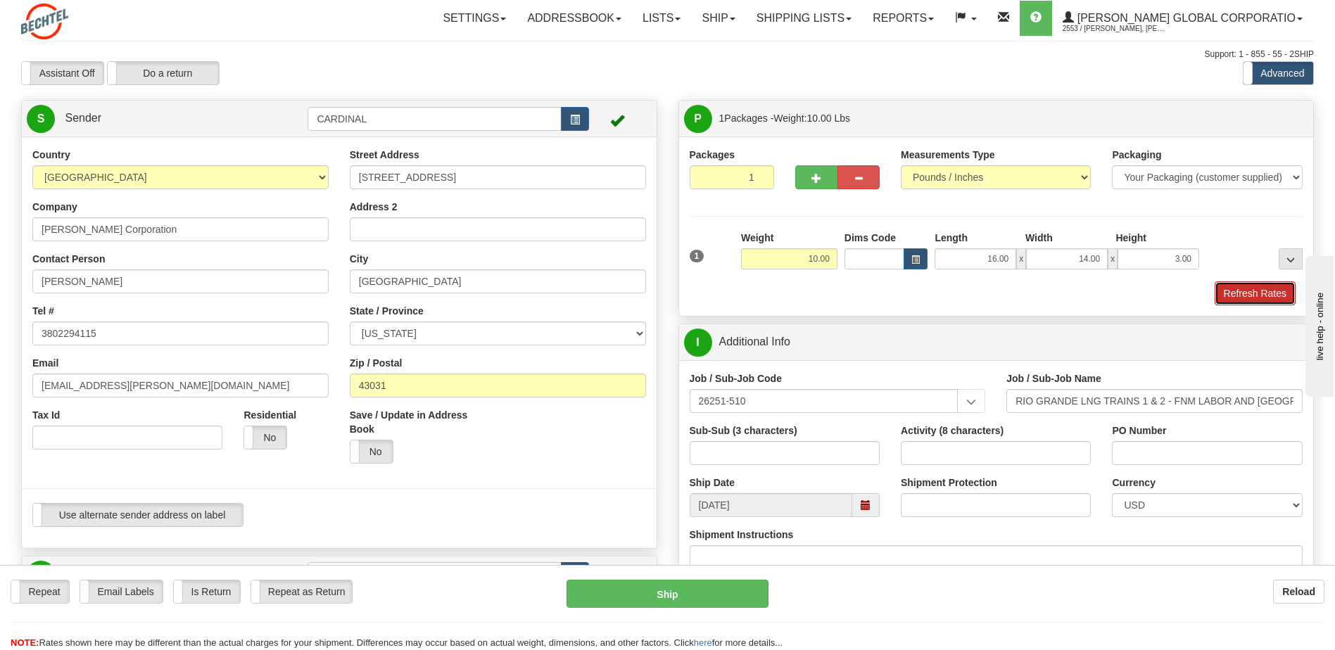
click at [1278, 298] on button "Refresh Rates" at bounding box center [1255, 293] width 81 height 24
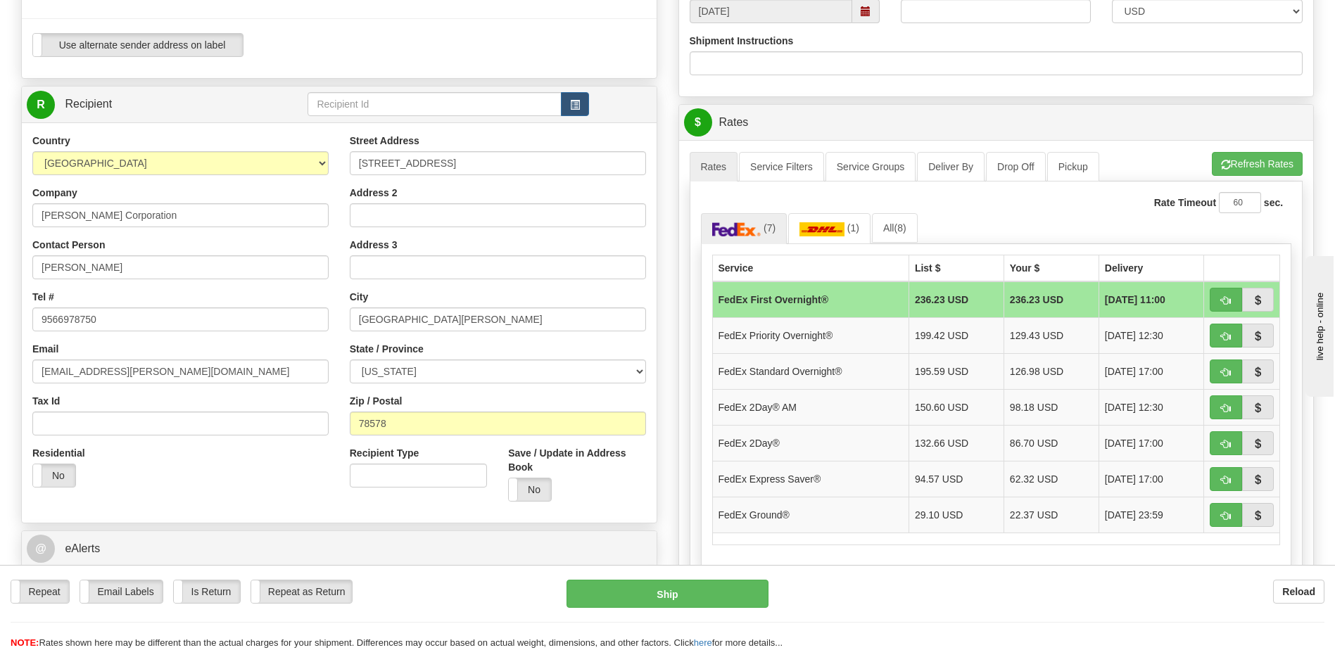
scroll to position [493, 0]
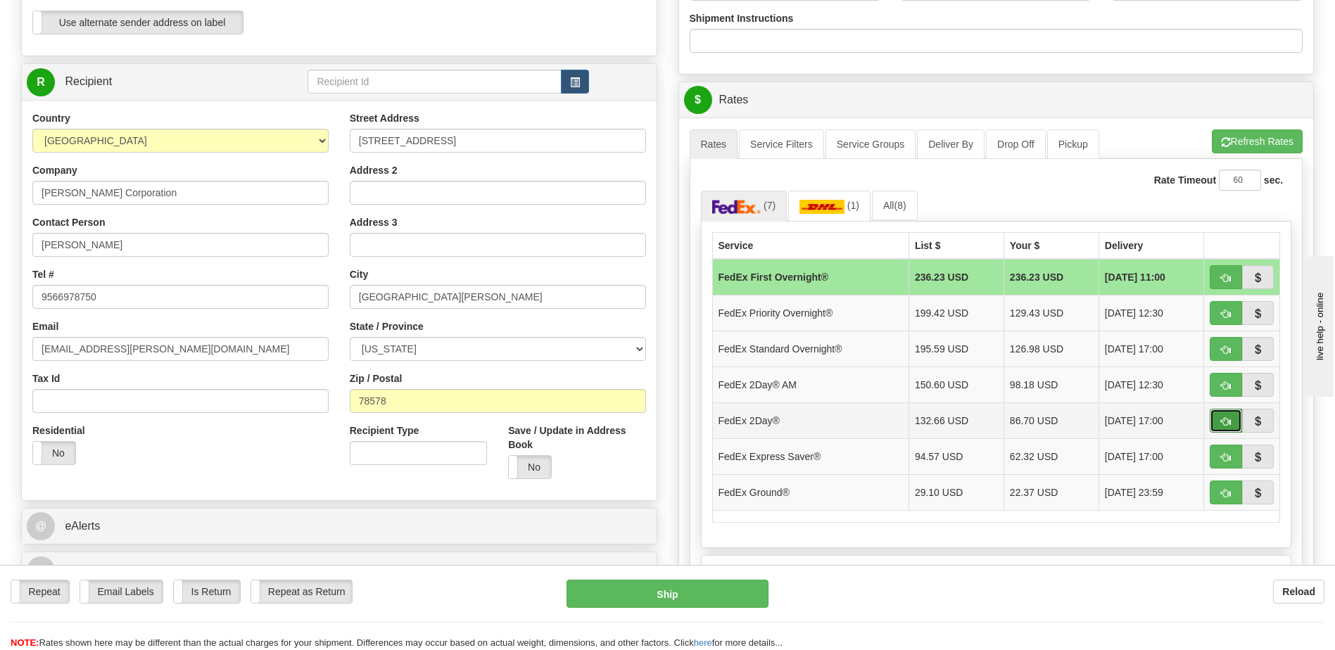
click at [1229, 422] on span "button" at bounding box center [1226, 421] width 10 height 9
type input "03"
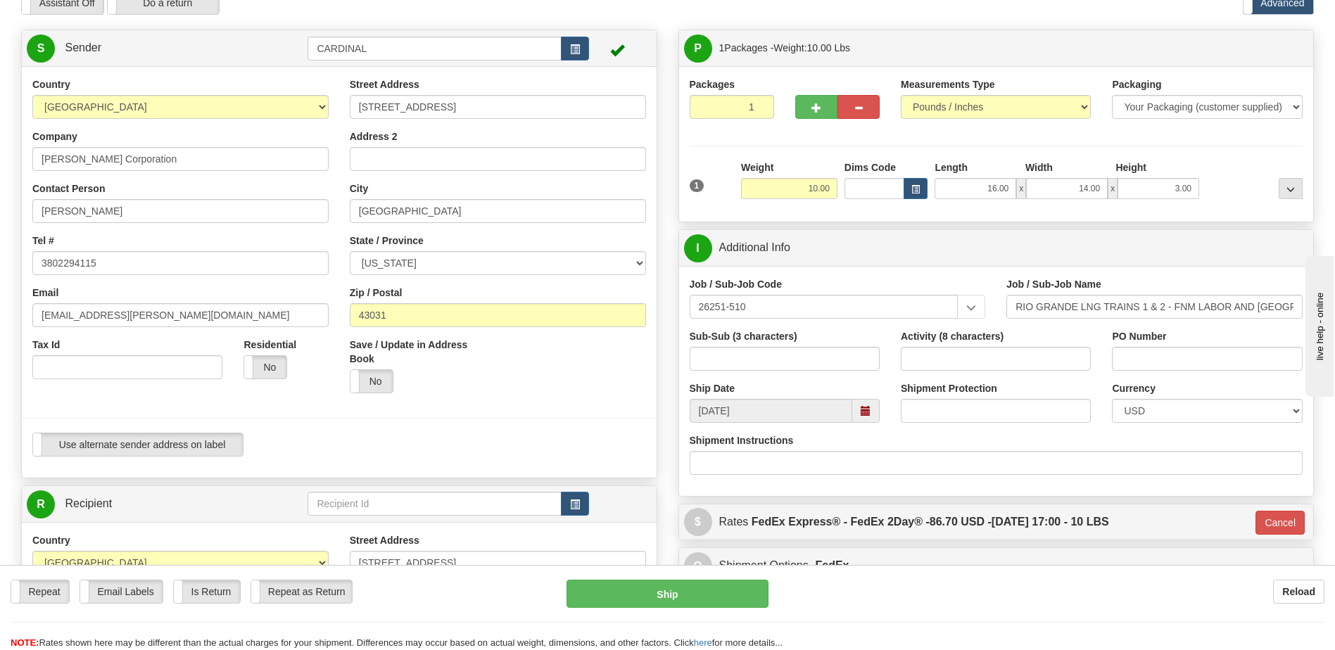
scroll to position [0, 0]
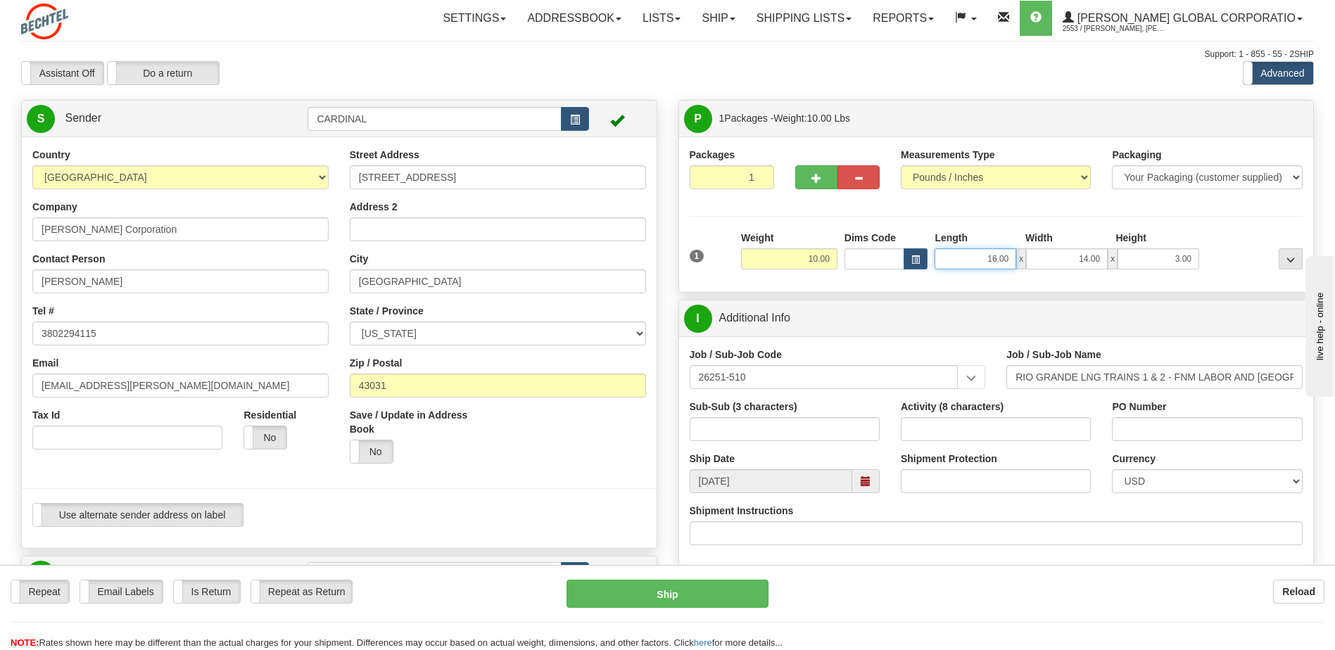
click at [1002, 255] on input "16.00" at bounding box center [975, 258] width 82 height 21
click at [998, 260] on input "16.00" at bounding box center [975, 258] width 82 height 21
type input "16.00"
click at [1072, 253] on input "14.00" at bounding box center [1067, 258] width 82 height 21
type input "14.00"
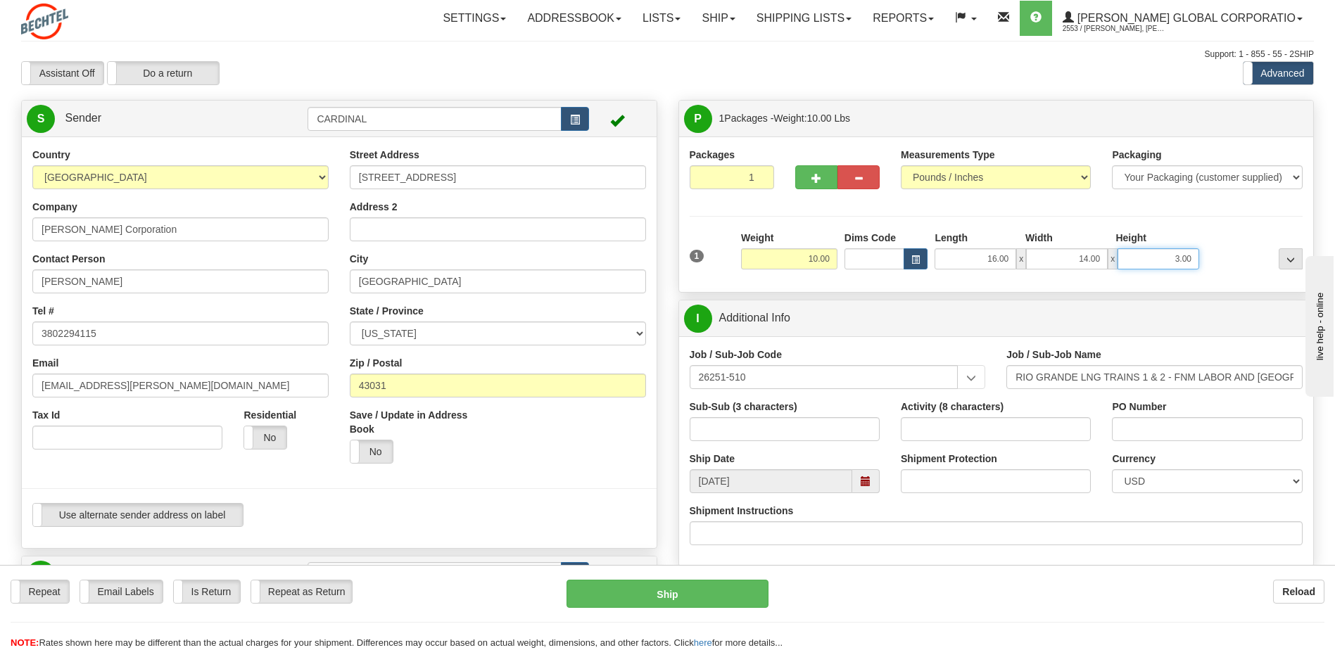
click at [1172, 260] on input "3.00" at bounding box center [1158, 258] width 82 height 21
type input "3.00"
click at [1121, 291] on div "Packages 1 1 Measurements Type" at bounding box center [996, 215] width 635 height 156
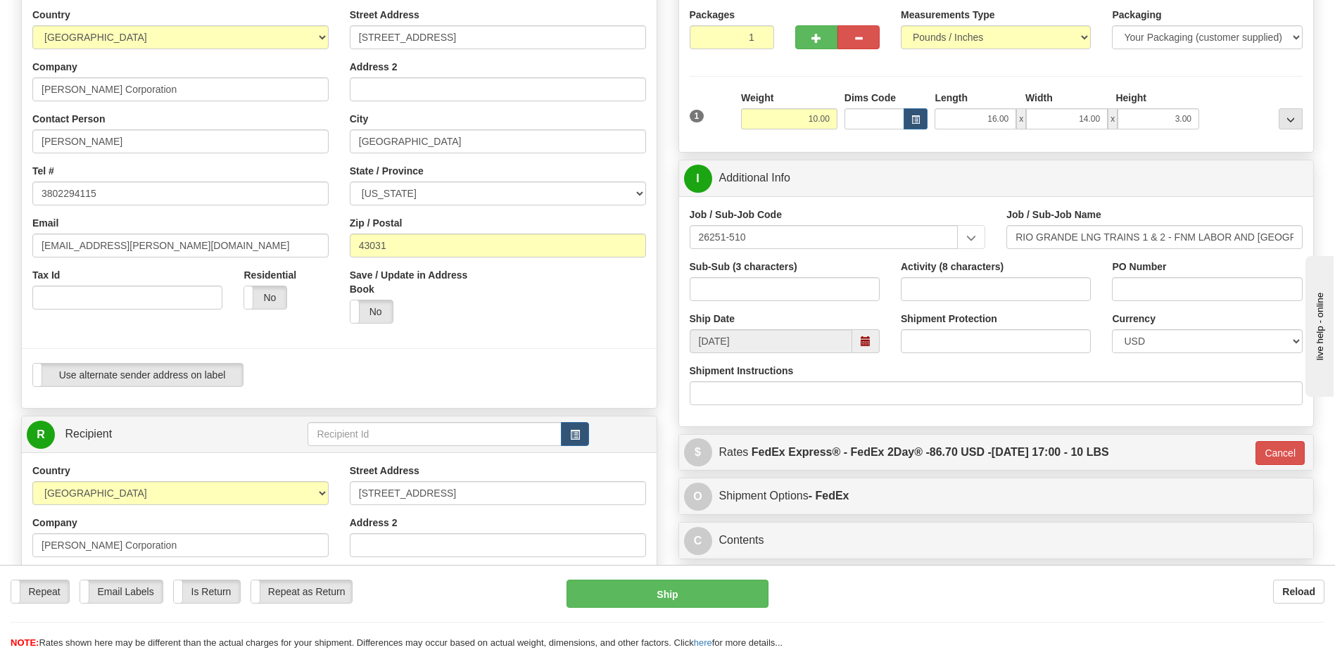
scroll to position [141, 0]
click at [1029, 609] on div "Repeat Repeat Email Labels Email Labels Edit Is Return Is Return Repeat as Retu…" at bounding box center [667, 615] width 1335 height 70
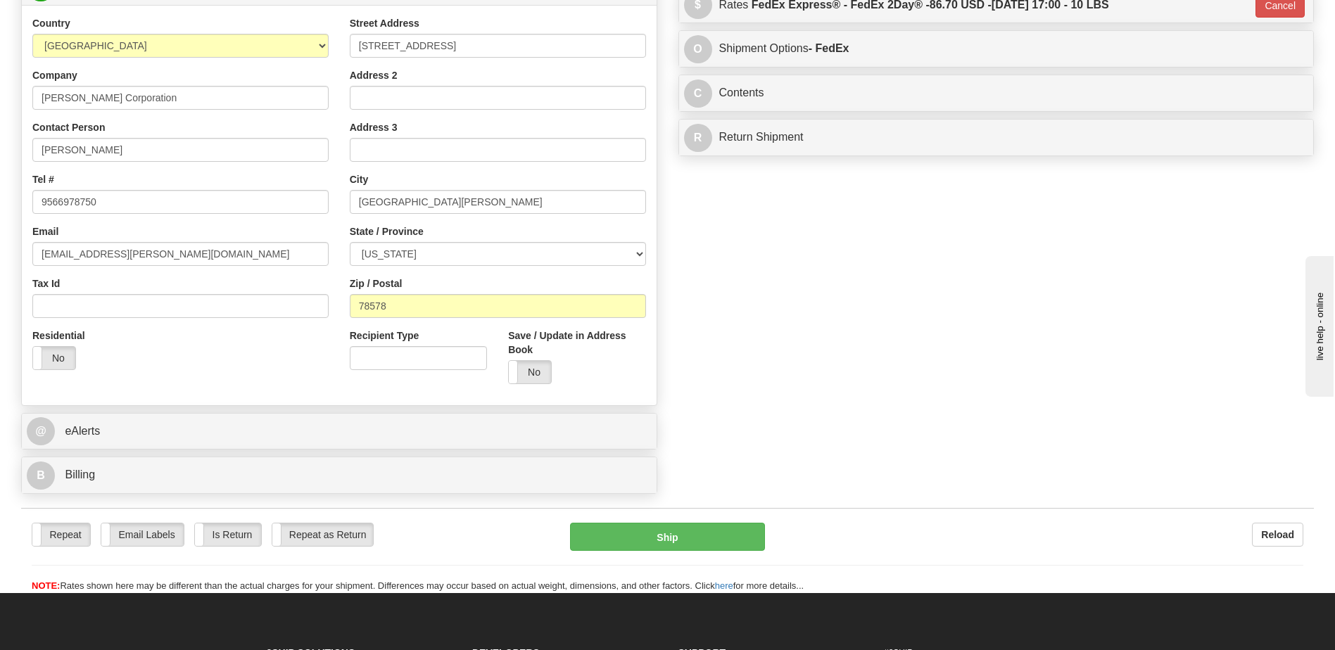
scroll to position [563, 0]
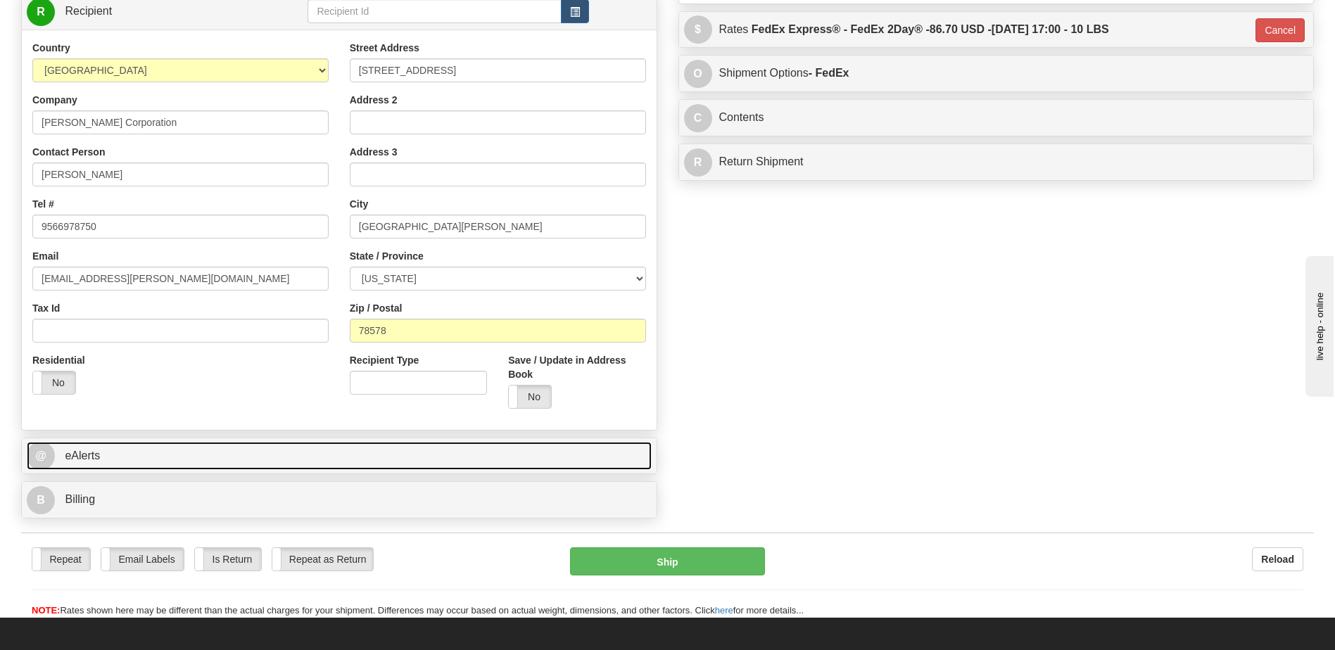
click at [445, 460] on link "@ eAlerts" at bounding box center [339, 456] width 625 height 29
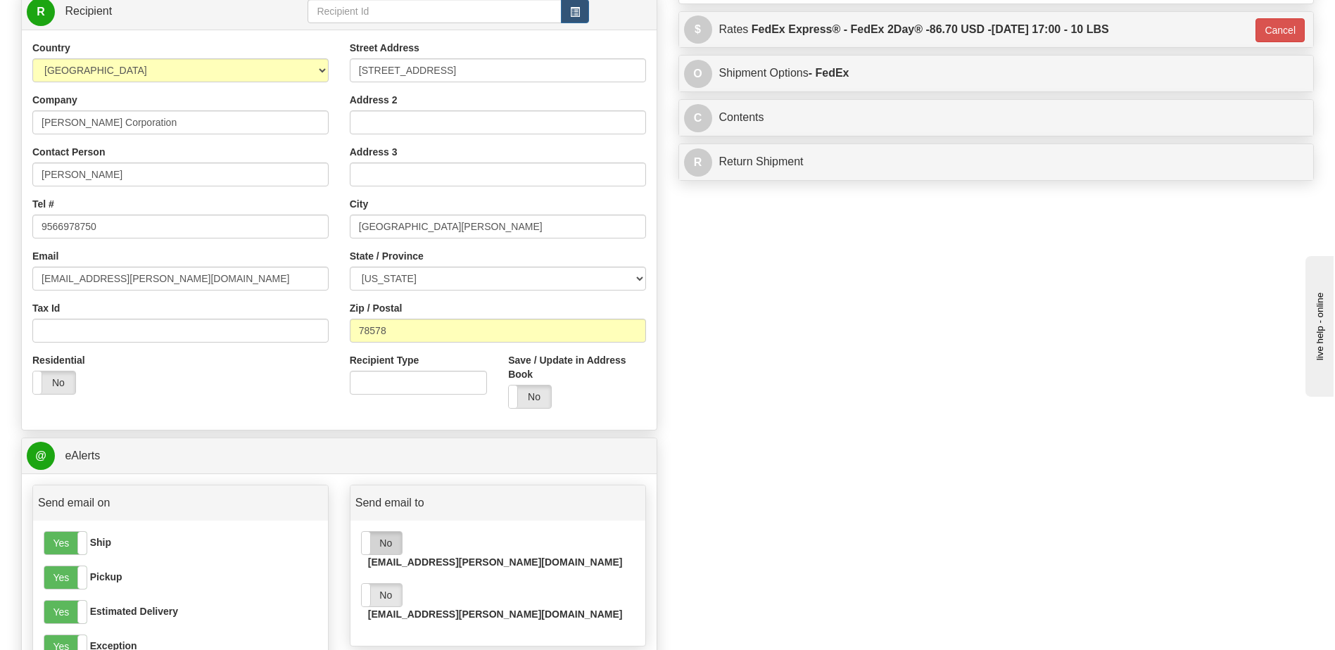
click at [377, 543] on label "No" at bounding box center [382, 543] width 40 height 23
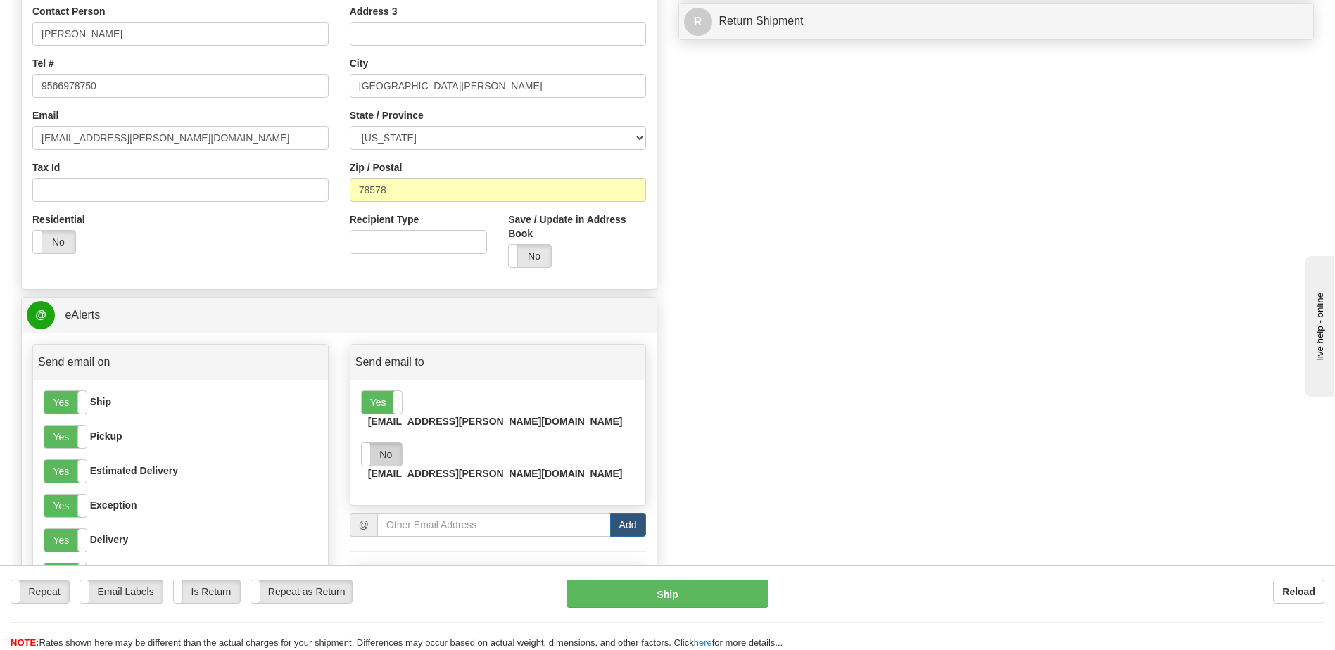
click at [371, 443] on label "No" at bounding box center [382, 454] width 40 height 23
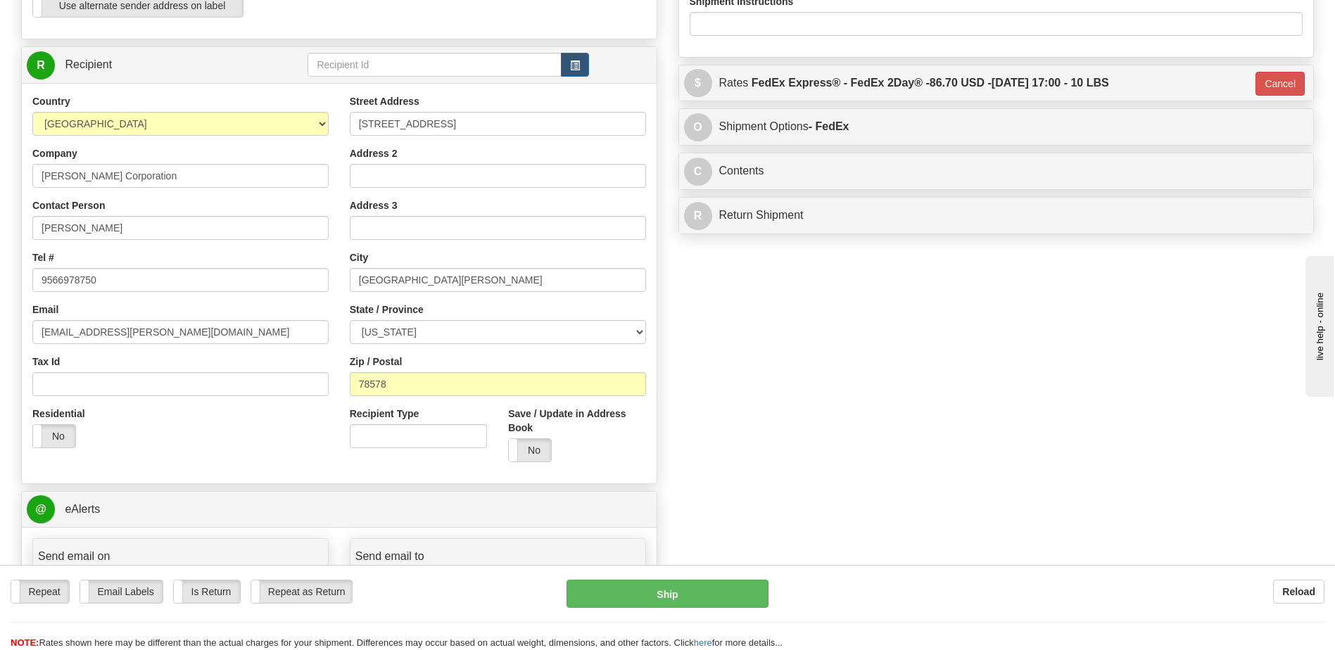
scroll to position [422, 0]
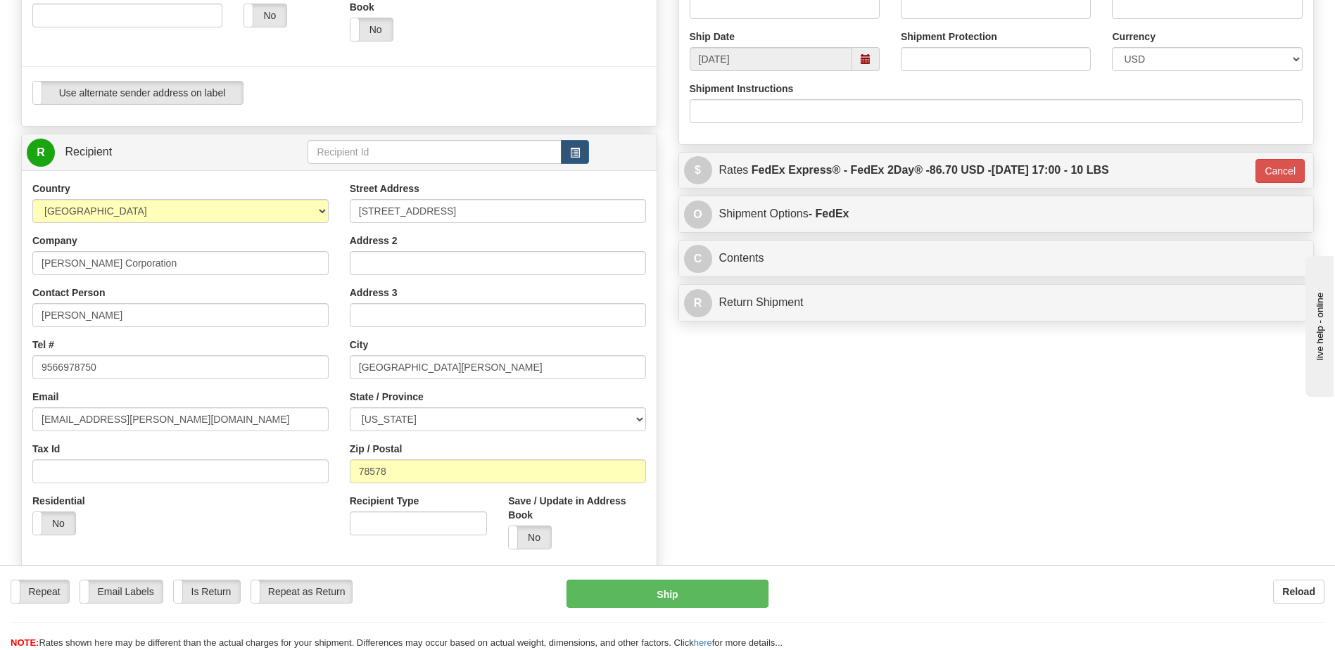
click at [1155, 451] on div "Create a label for the return Create Pickup Without Label S" at bounding box center [668, 362] width 1314 height 1369
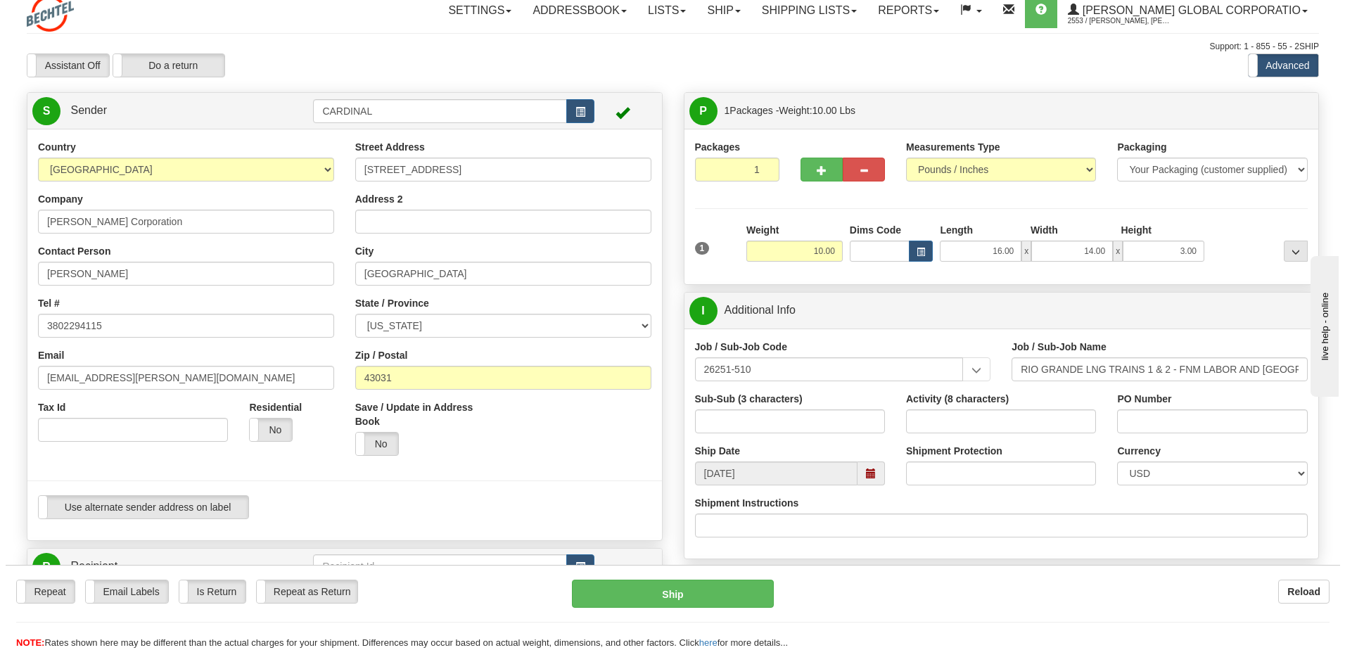
scroll to position [0, 0]
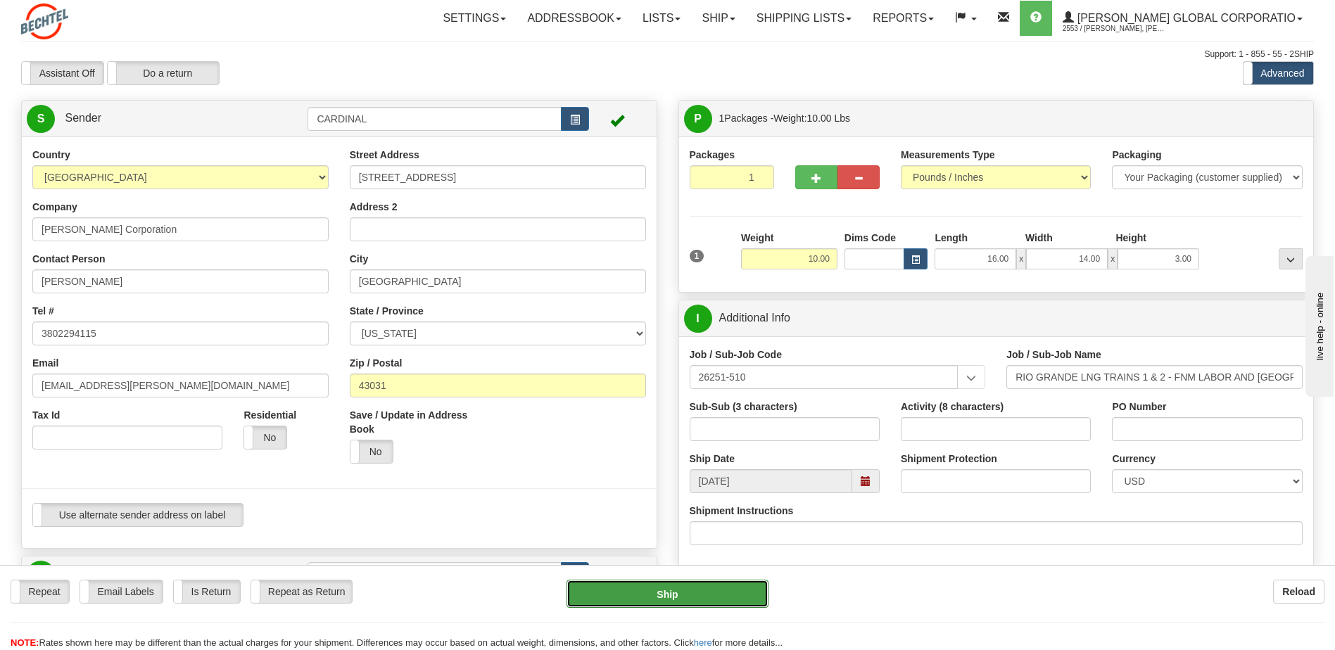
click at [648, 591] on button "Ship" at bounding box center [666, 594] width 201 height 28
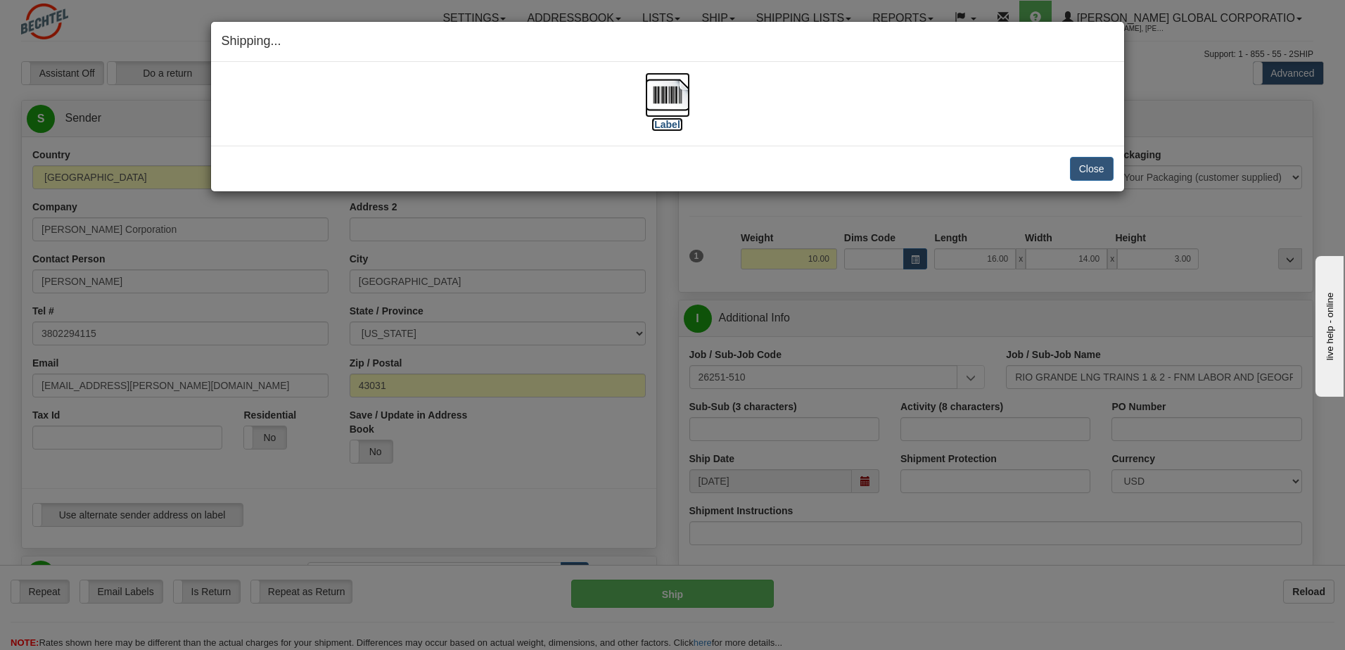
click at [664, 127] on label "[Label]" at bounding box center [668, 125] width 32 height 14
